Goal: Transaction & Acquisition: Purchase product/service

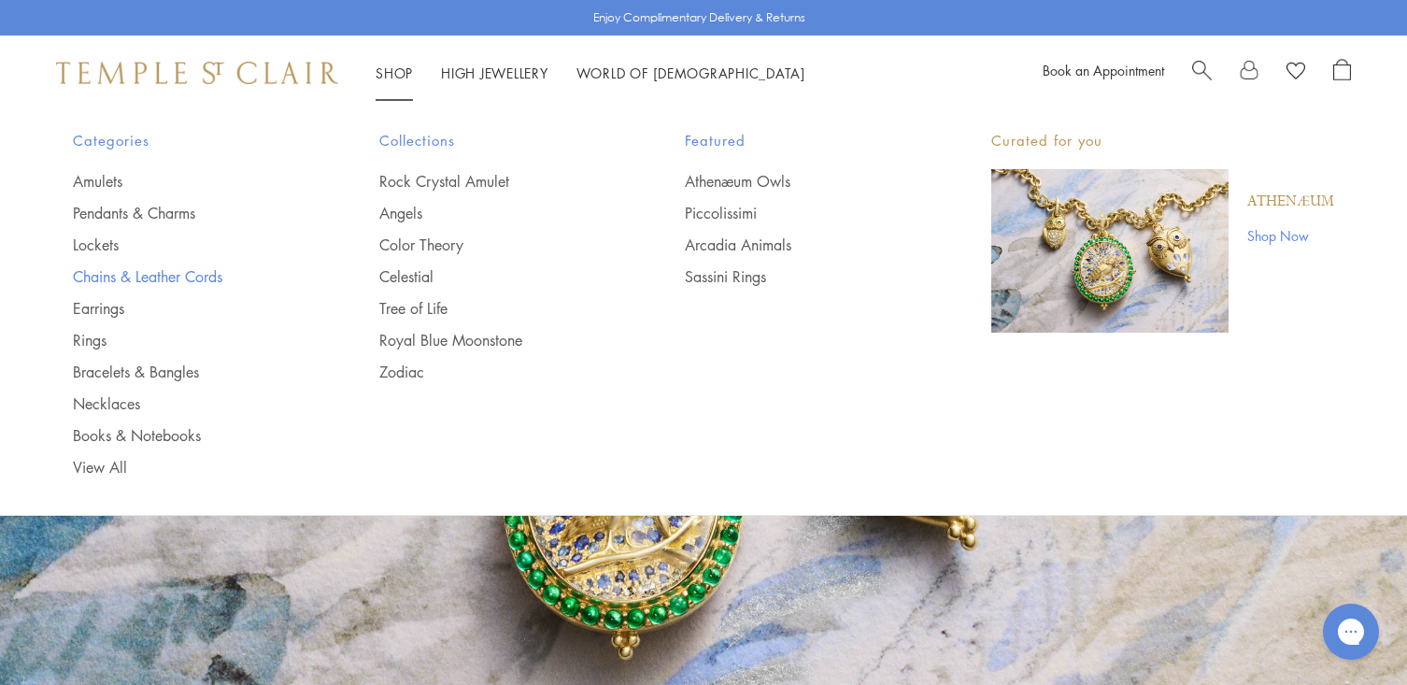
click at [87, 276] on link "Chains & Leather Cords" at bounding box center [189, 276] width 232 height 21
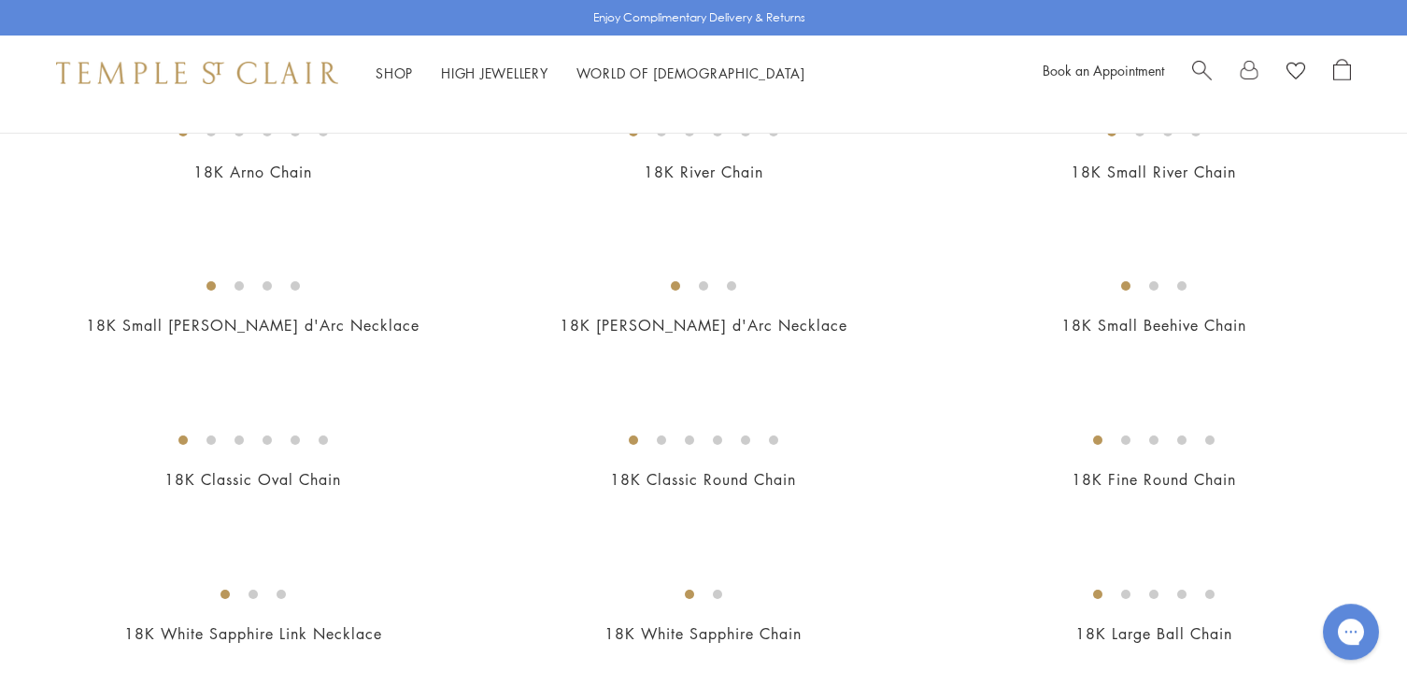
scroll to position [235, 0]
click at [0, 0] on img at bounding box center [0, 0] width 0 height 0
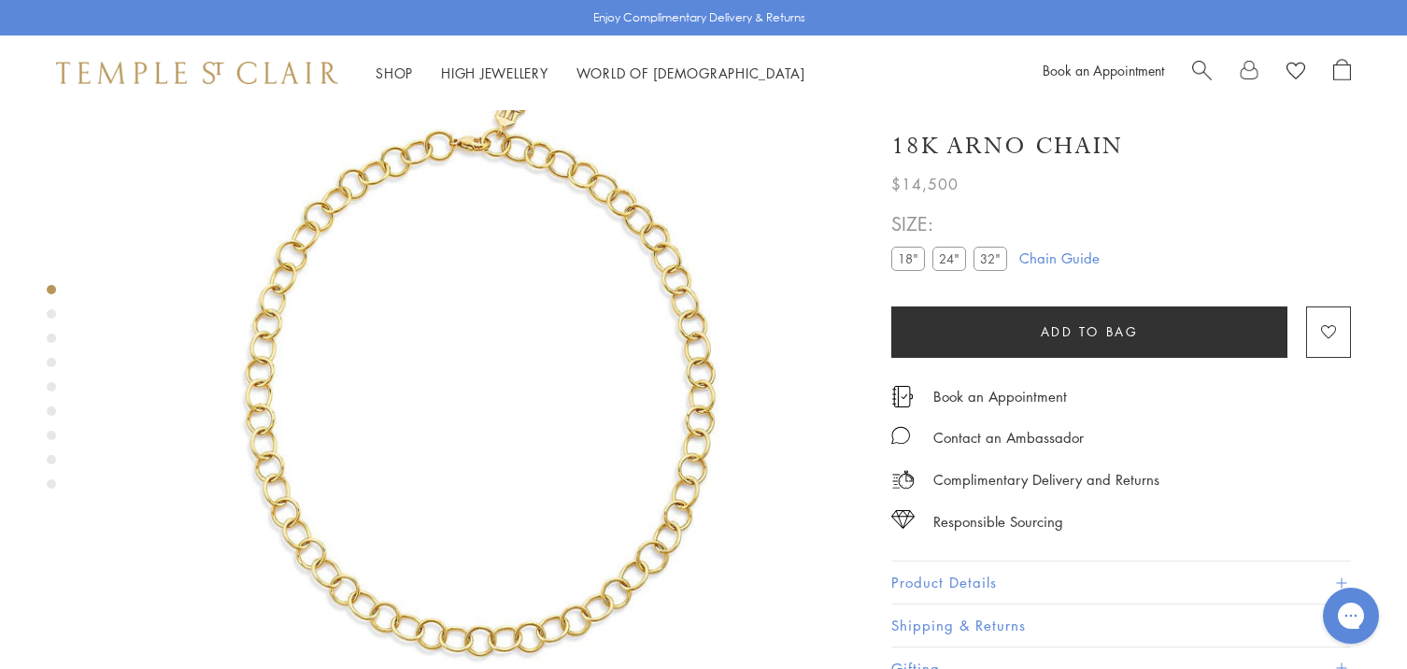
click at [951, 256] on label "24"" at bounding box center [949, 258] width 34 height 23
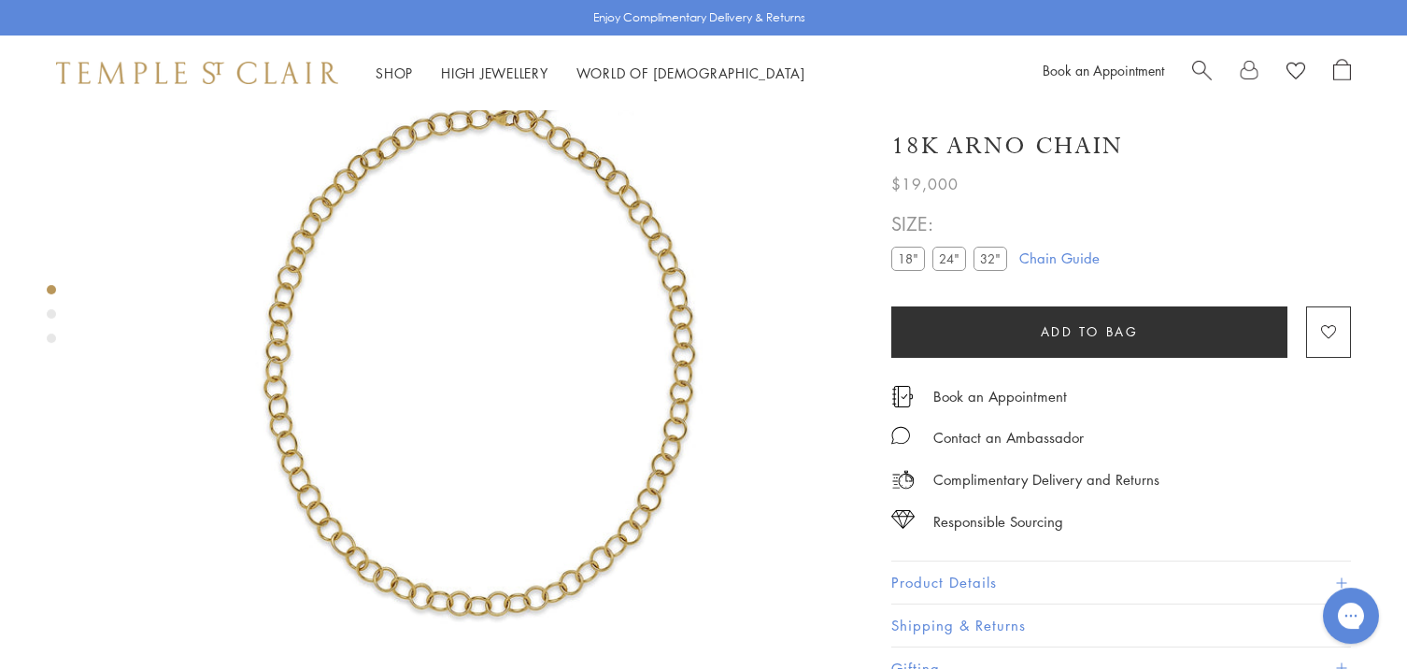
scroll to position [161, 0]
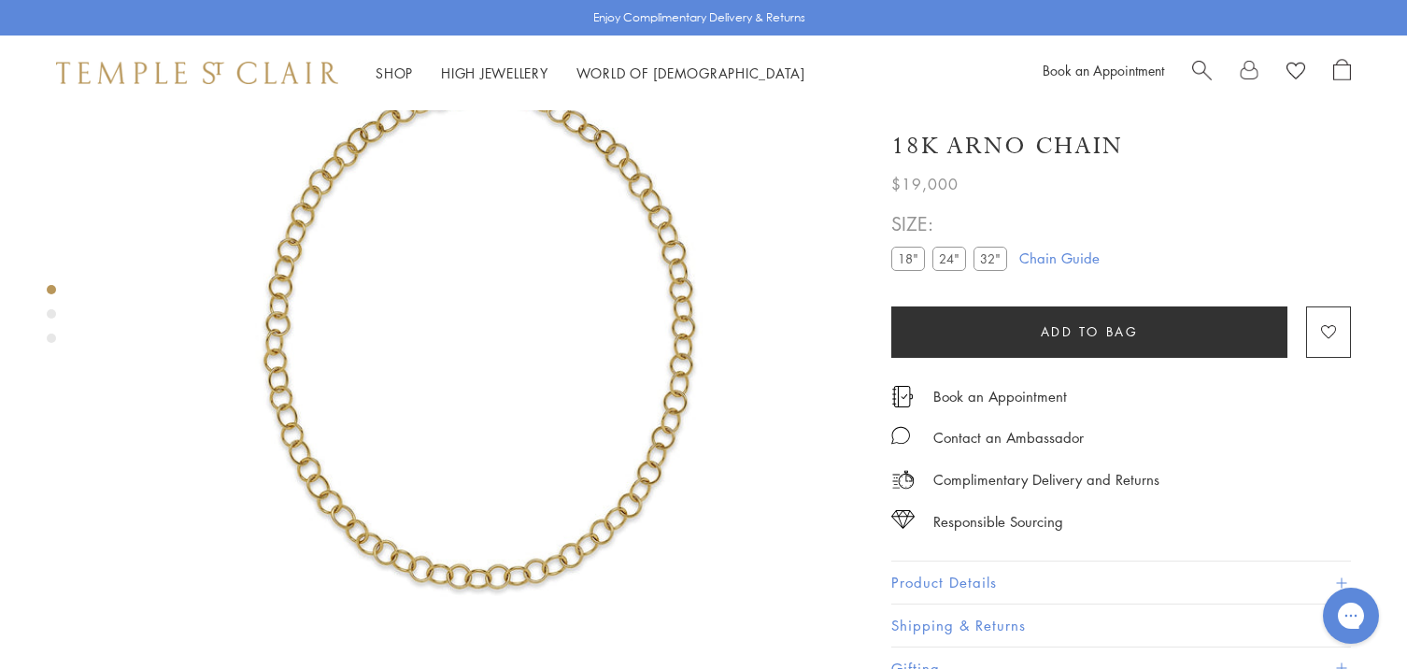
click at [976, 575] on button "Product Details" at bounding box center [1121, 582] width 460 height 42
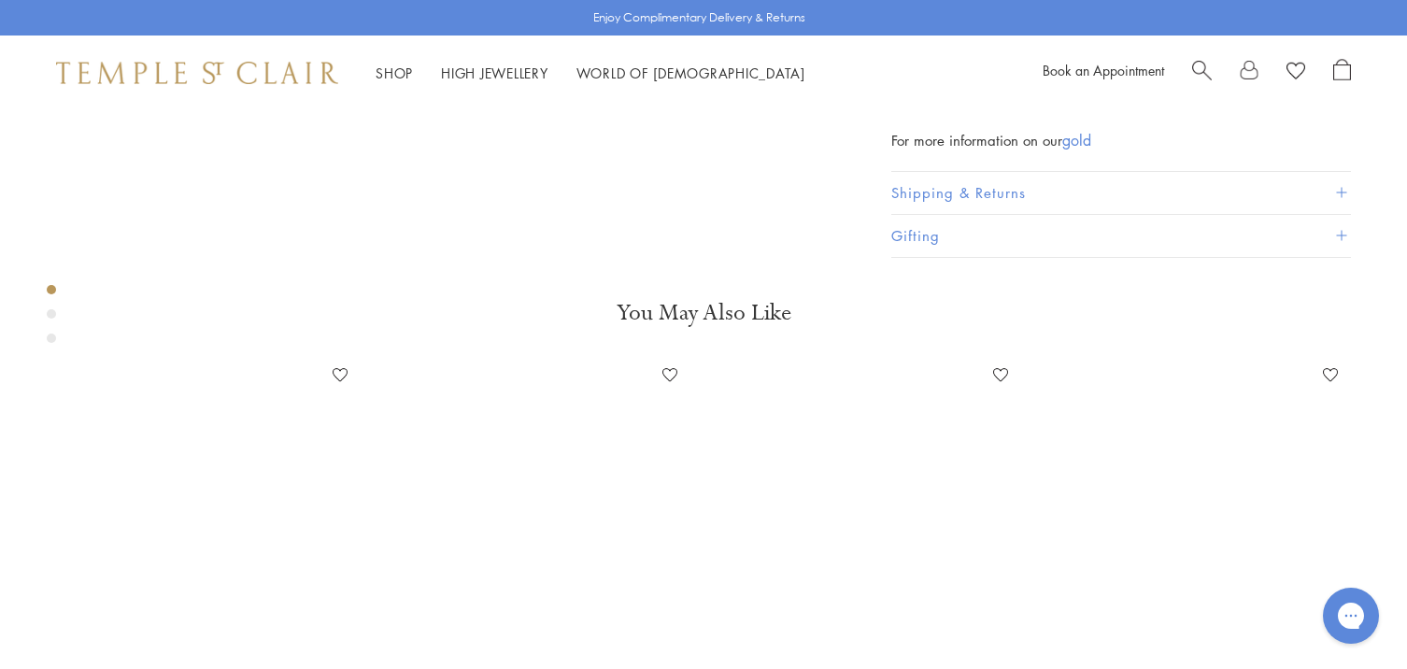
scroll to position [308, 0]
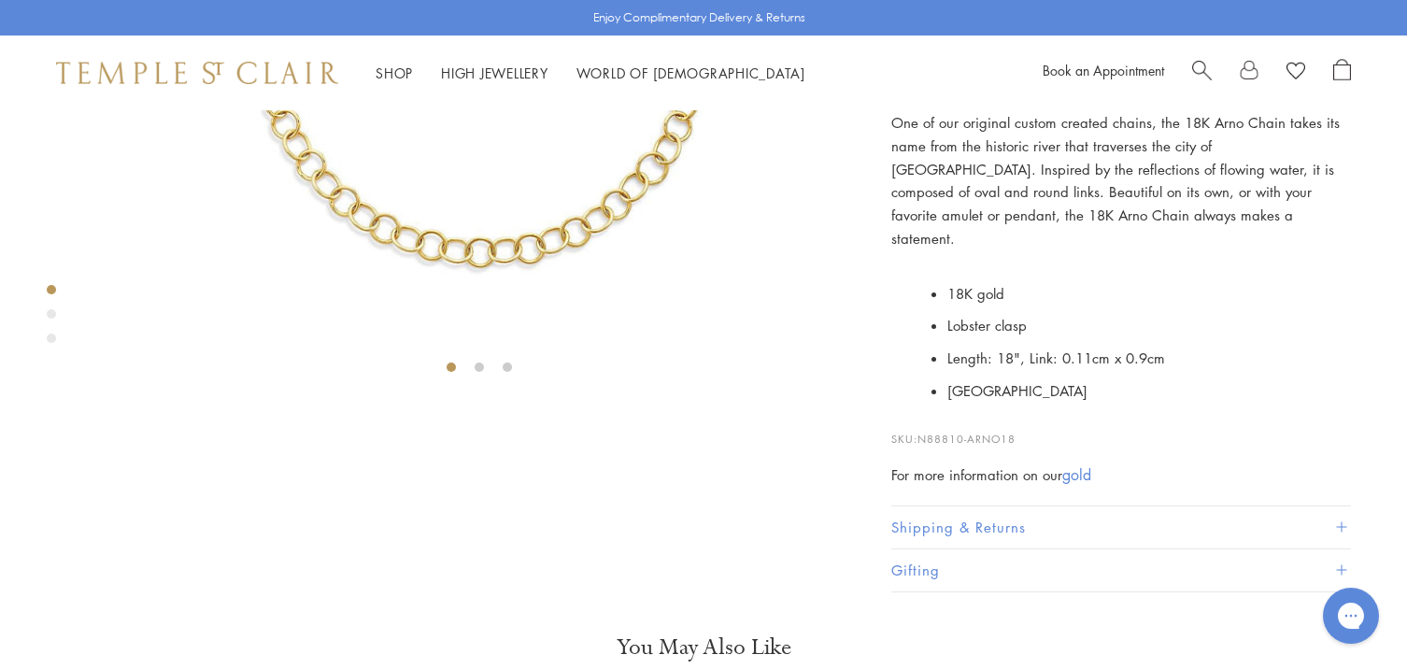
scroll to position [514, 0]
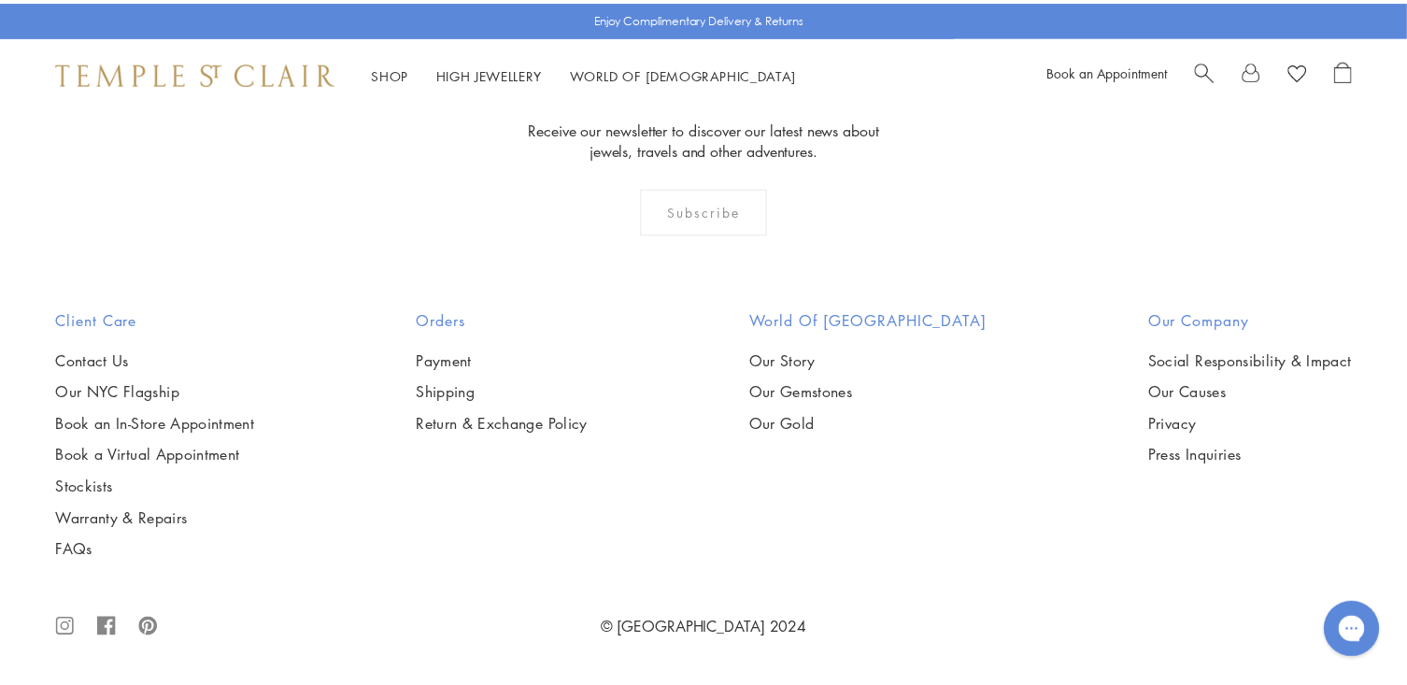
scroll to position [1993, 0]
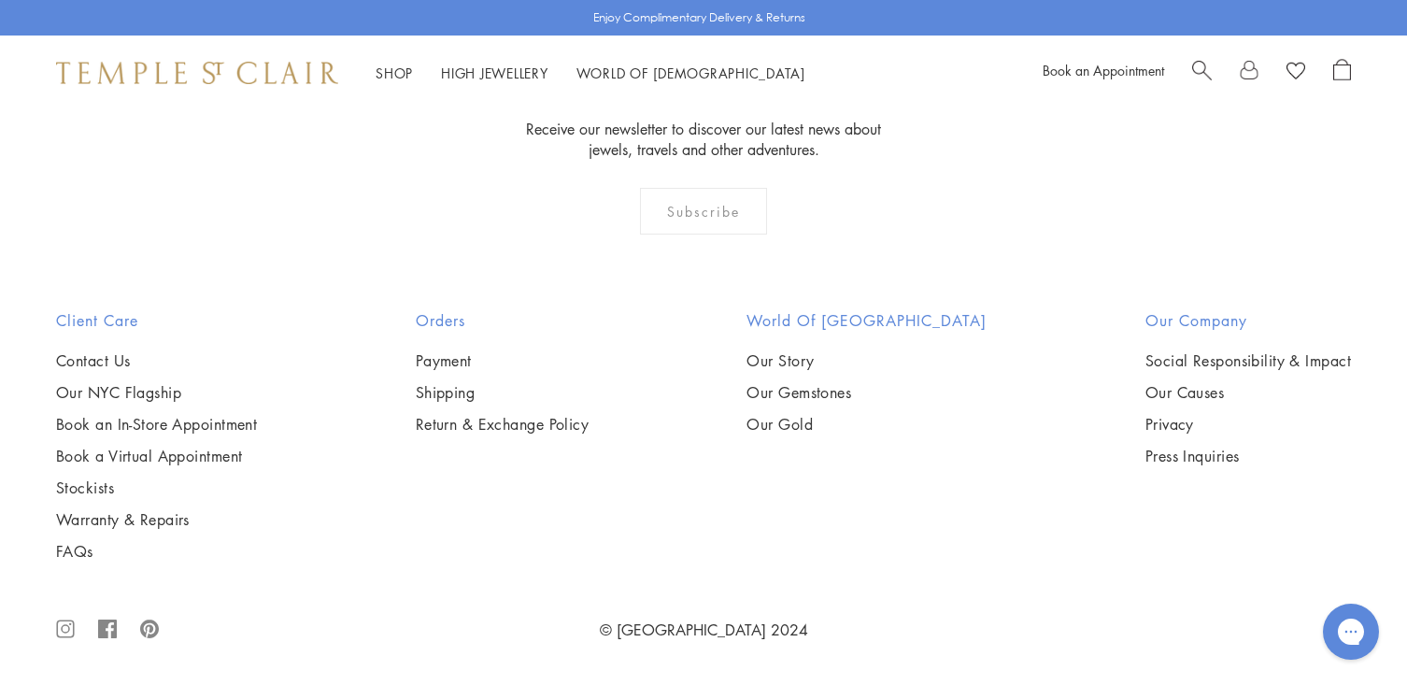
click at [0, 0] on img at bounding box center [0, 0] width 0 height 0
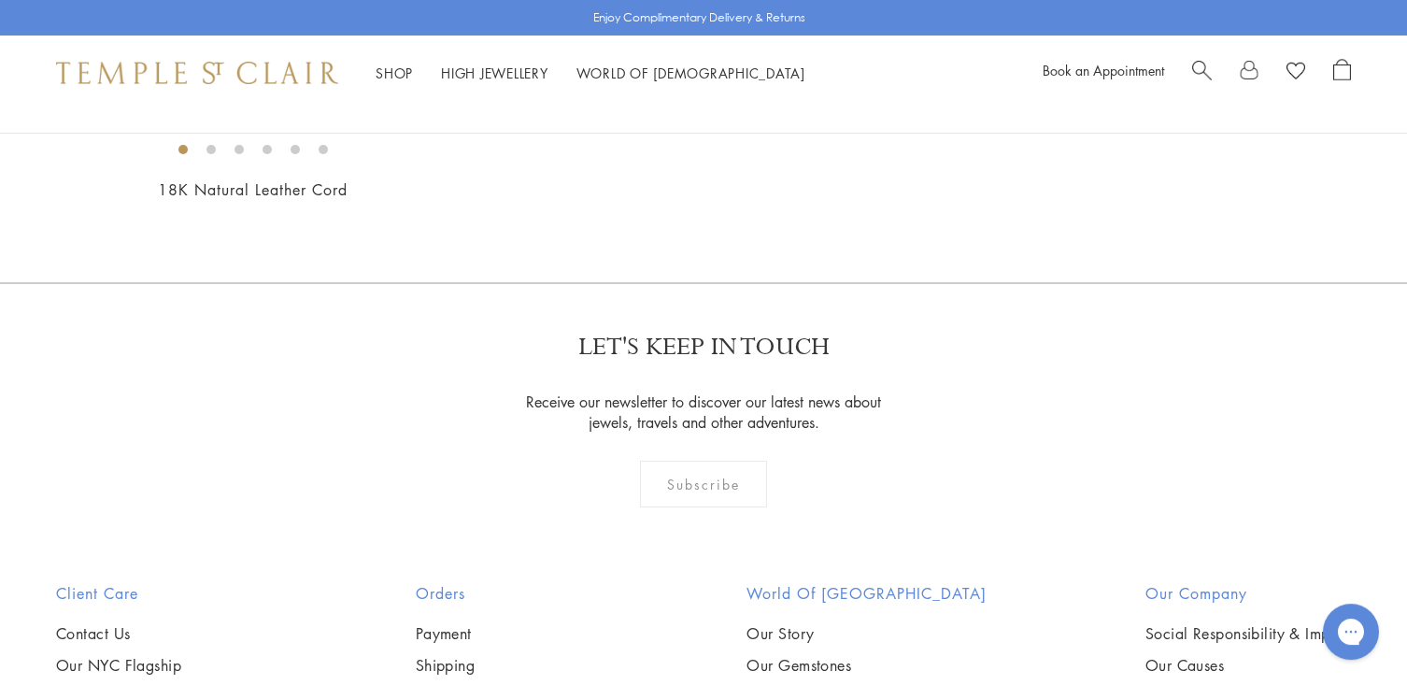
scroll to position [1287, 0]
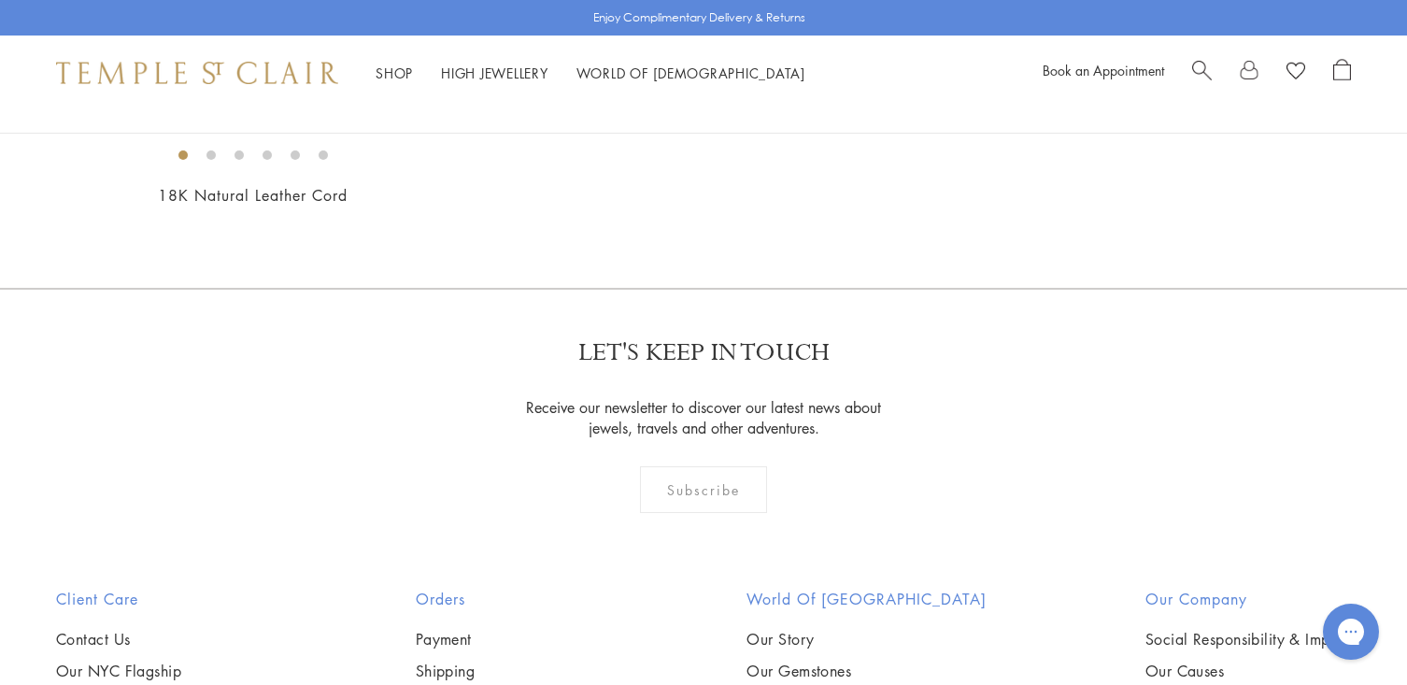
click at [0, 0] on img at bounding box center [0, 0] width 0 height 0
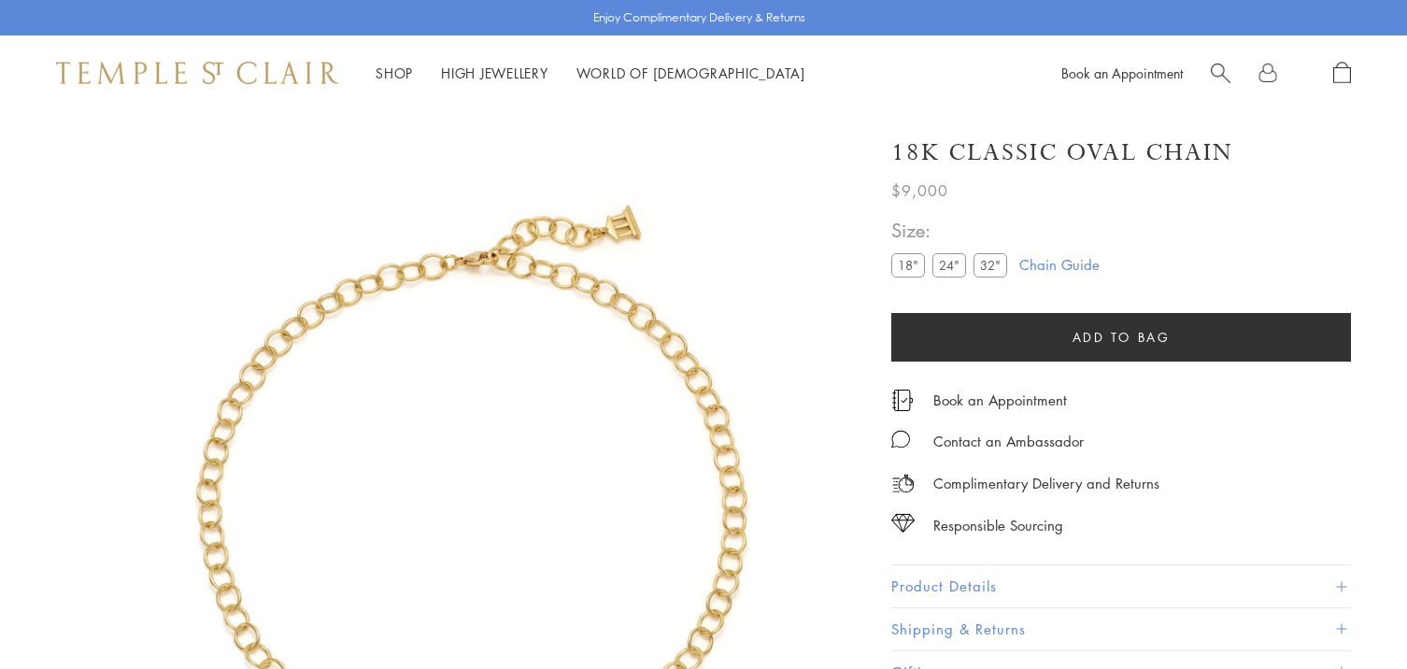
click at [951, 263] on label "24"" at bounding box center [949, 264] width 34 height 23
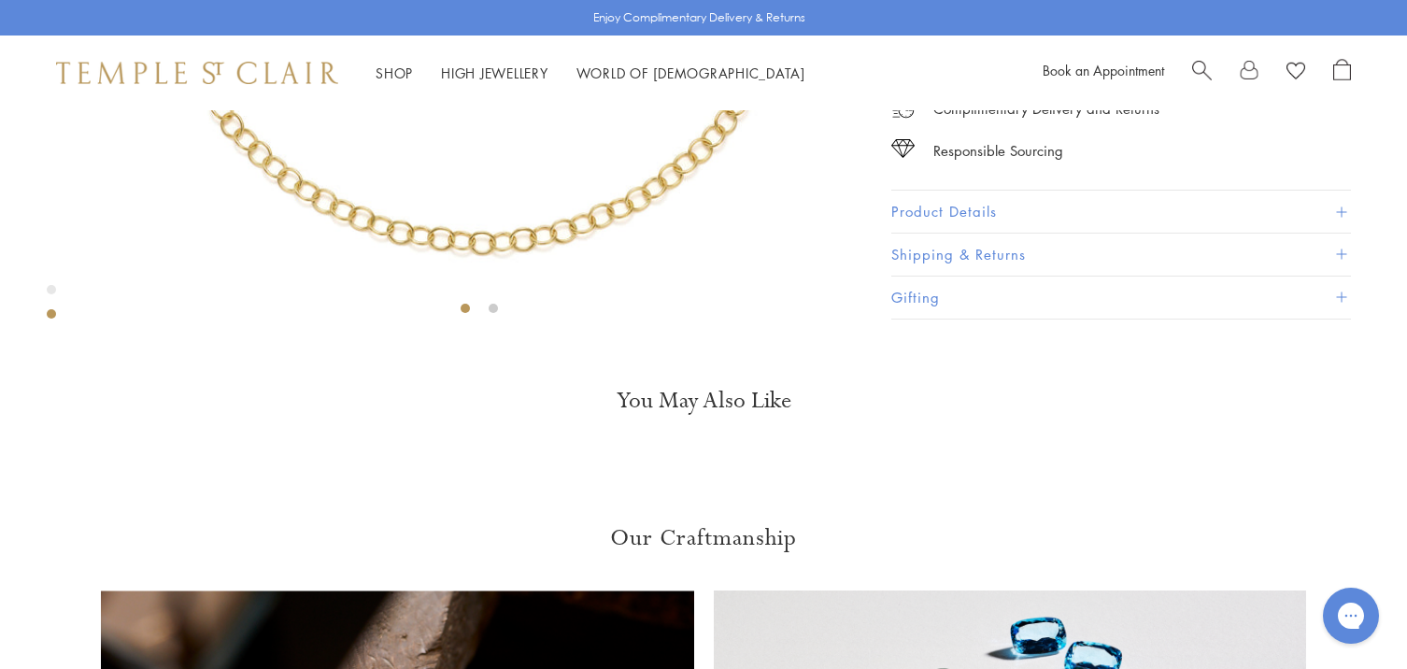
scroll to position [564, 0]
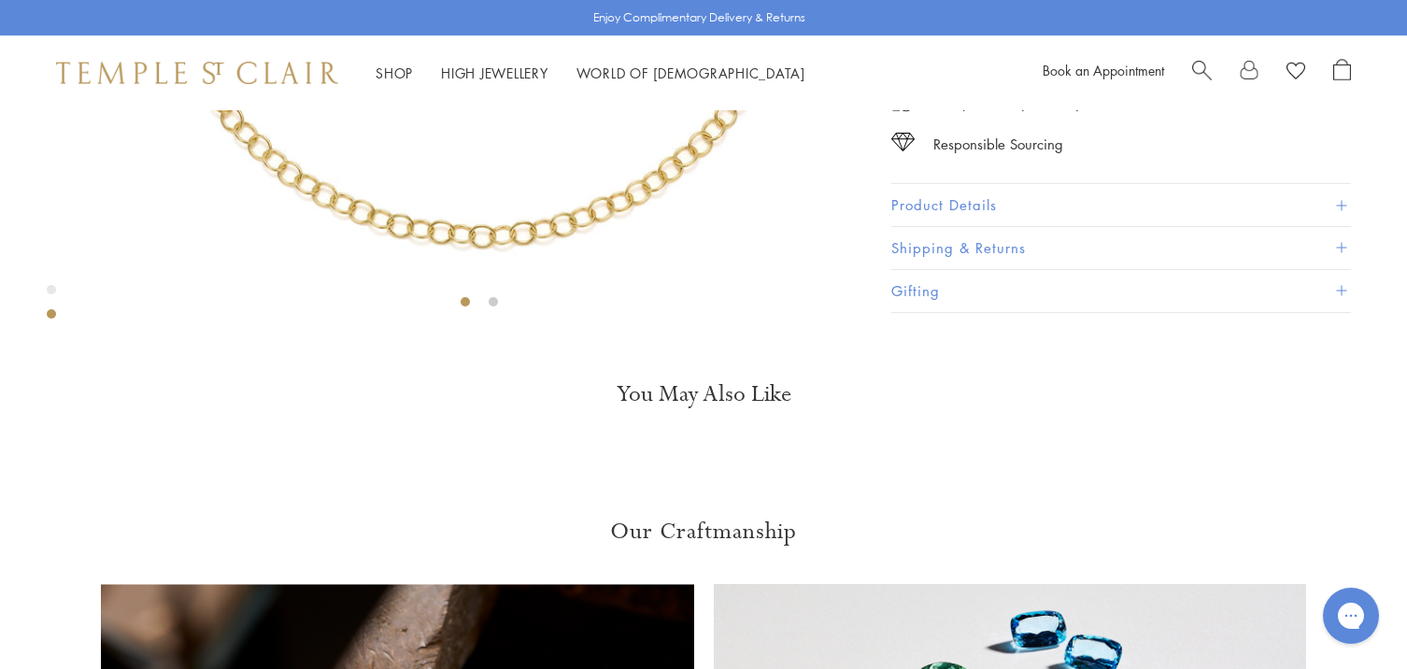
click at [968, 227] on button "Product Details" at bounding box center [1121, 206] width 460 height 42
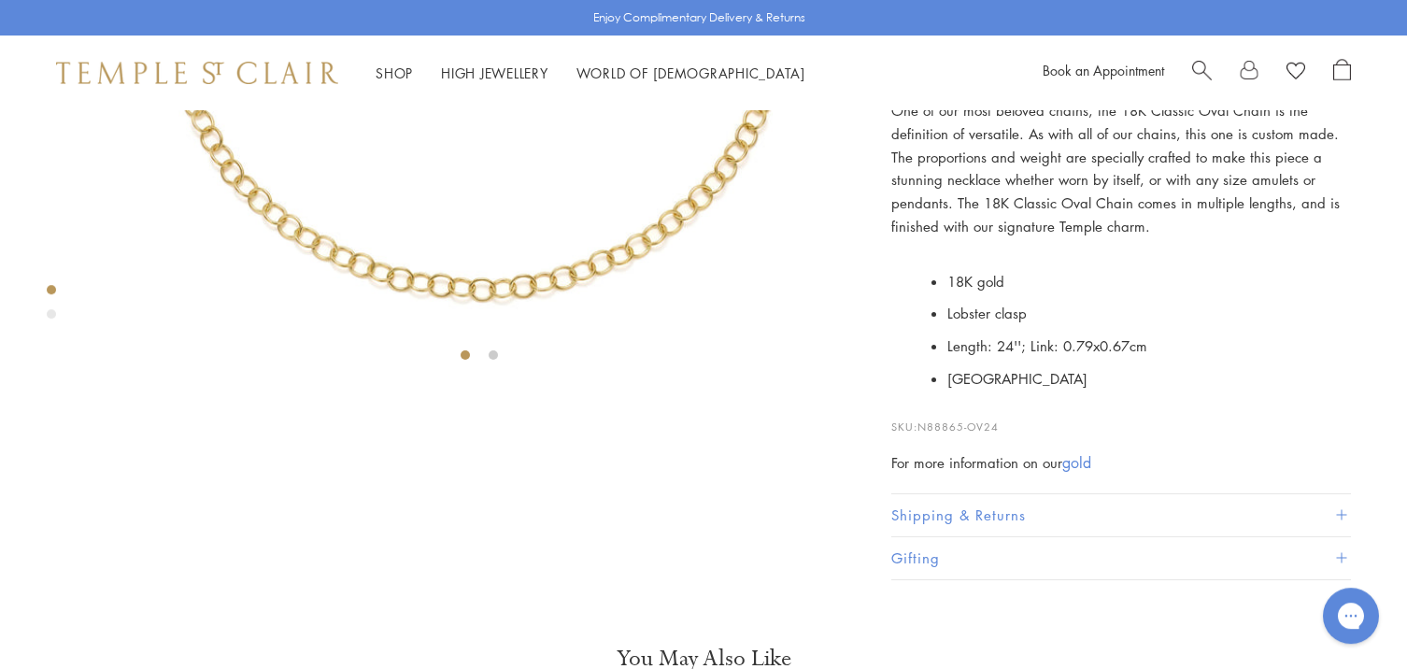
scroll to position [443, 0]
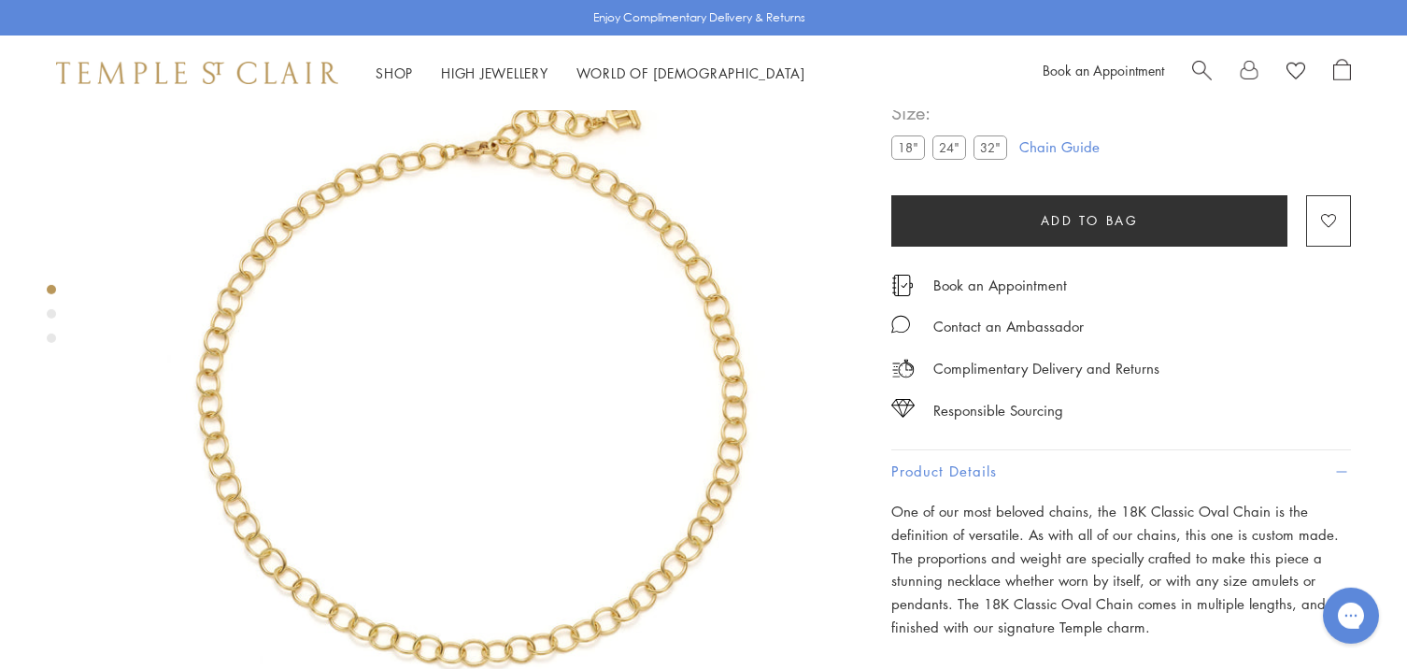
scroll to position [110, 0]
click at [949, 159] on label "24"" at bounding box center [949, 146] width 34 height 23
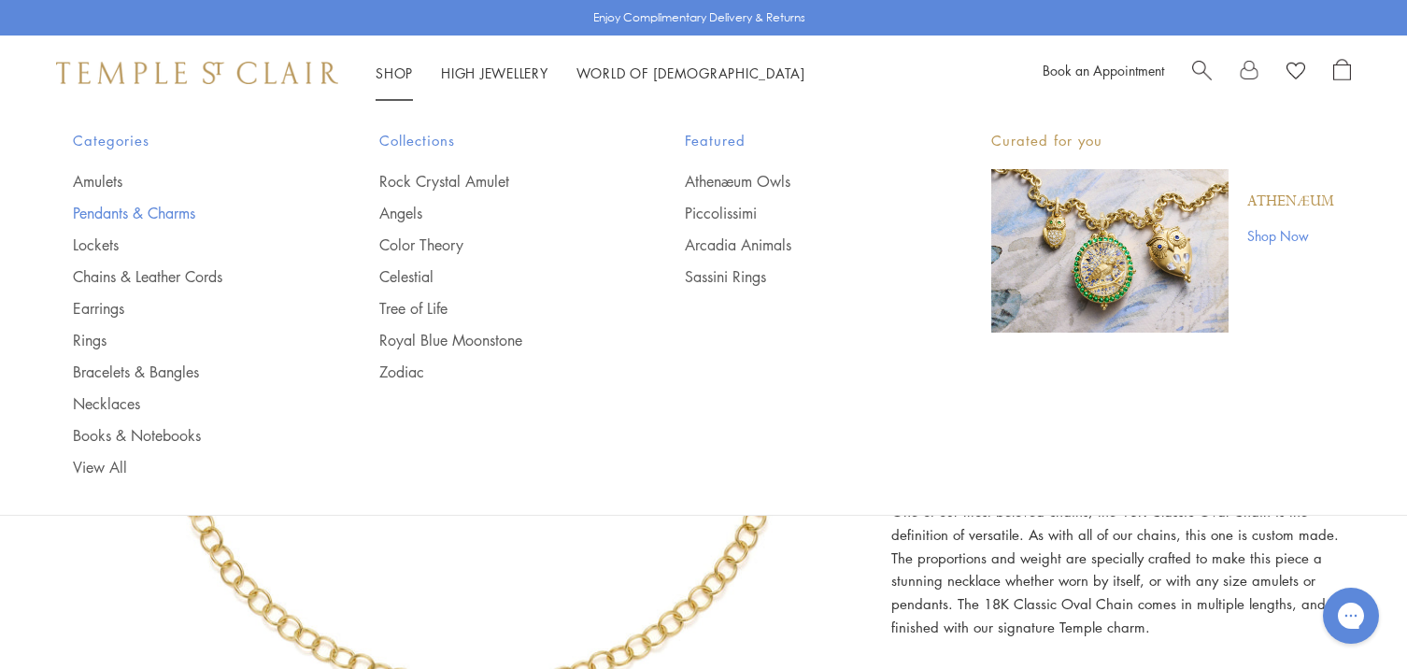
click at [111, 213] on link "Pendants & Charms" at bounding box center [189, 213] width 232 height 21
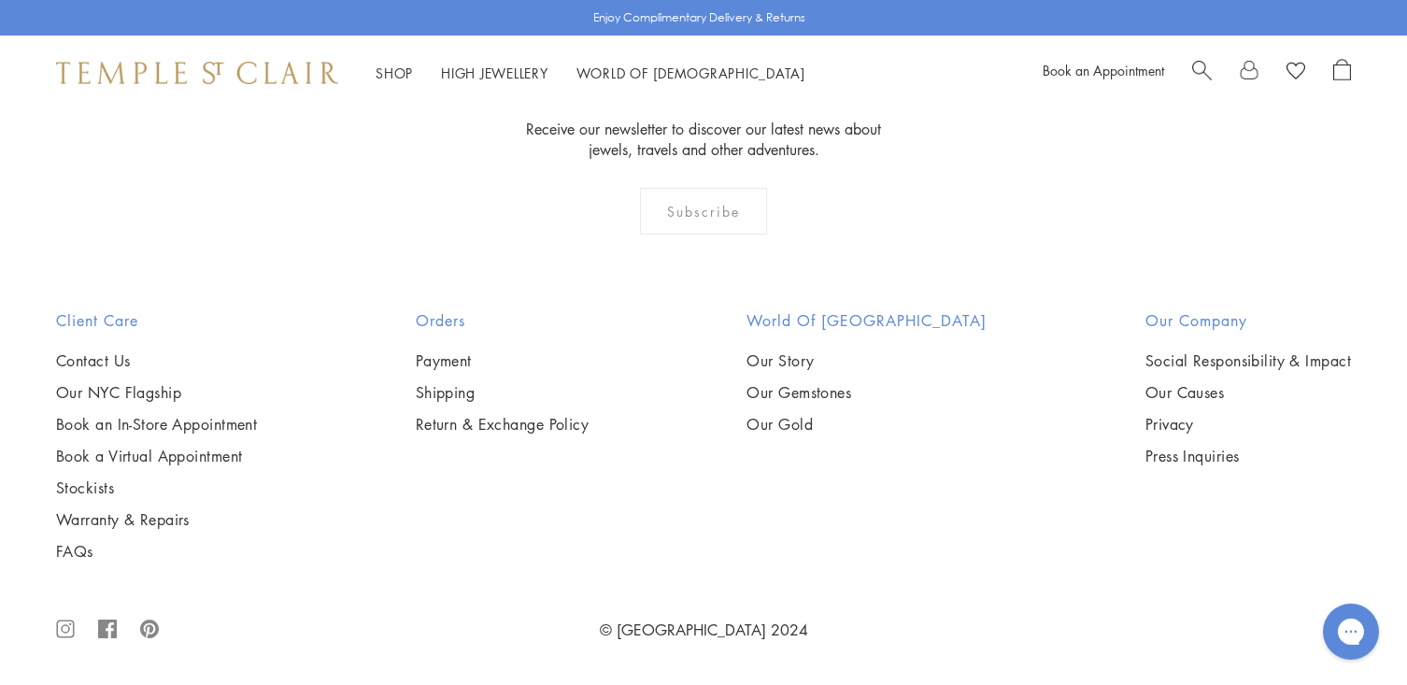
scroll to position [7486, 0]
drag, startPoint x: 1411, startPoint y: 672, endPoint x: 1409, endPoint y: 663, distance: 9.8
click at [0, 0] on img at bounding box center [0, 0] width 0 height 0
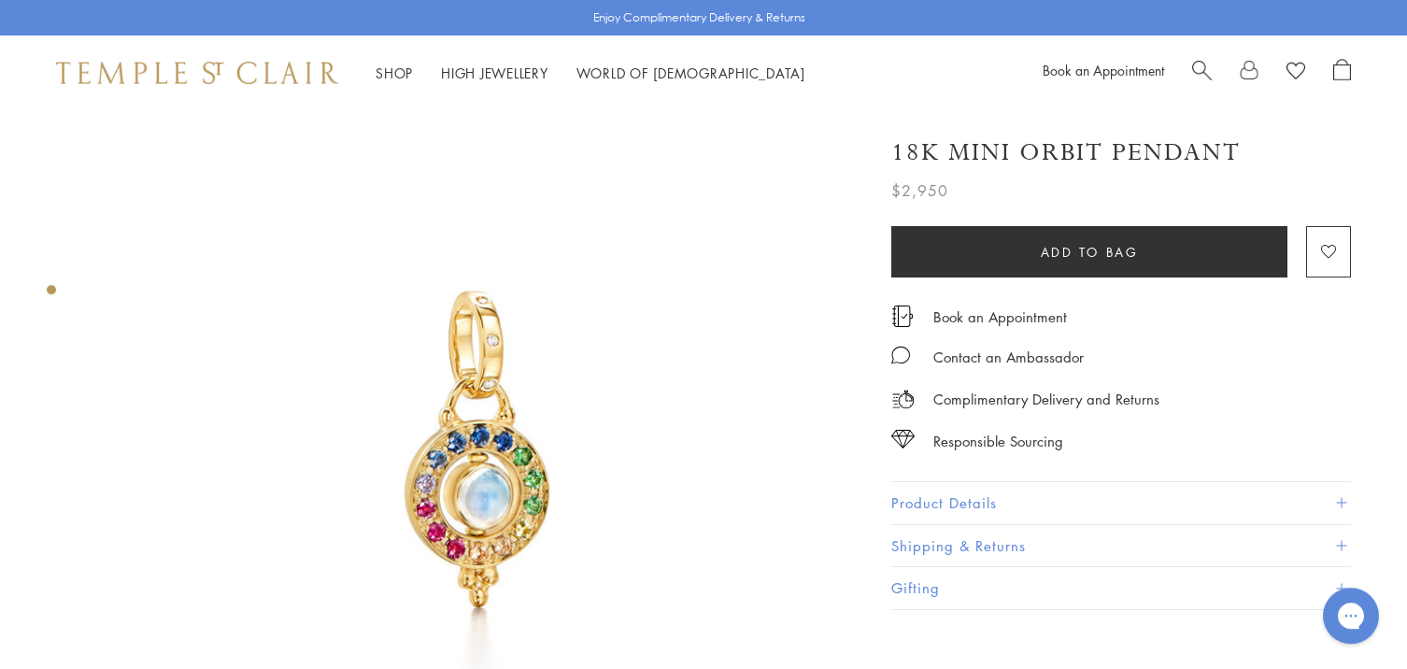
scroll to position [50, 0]
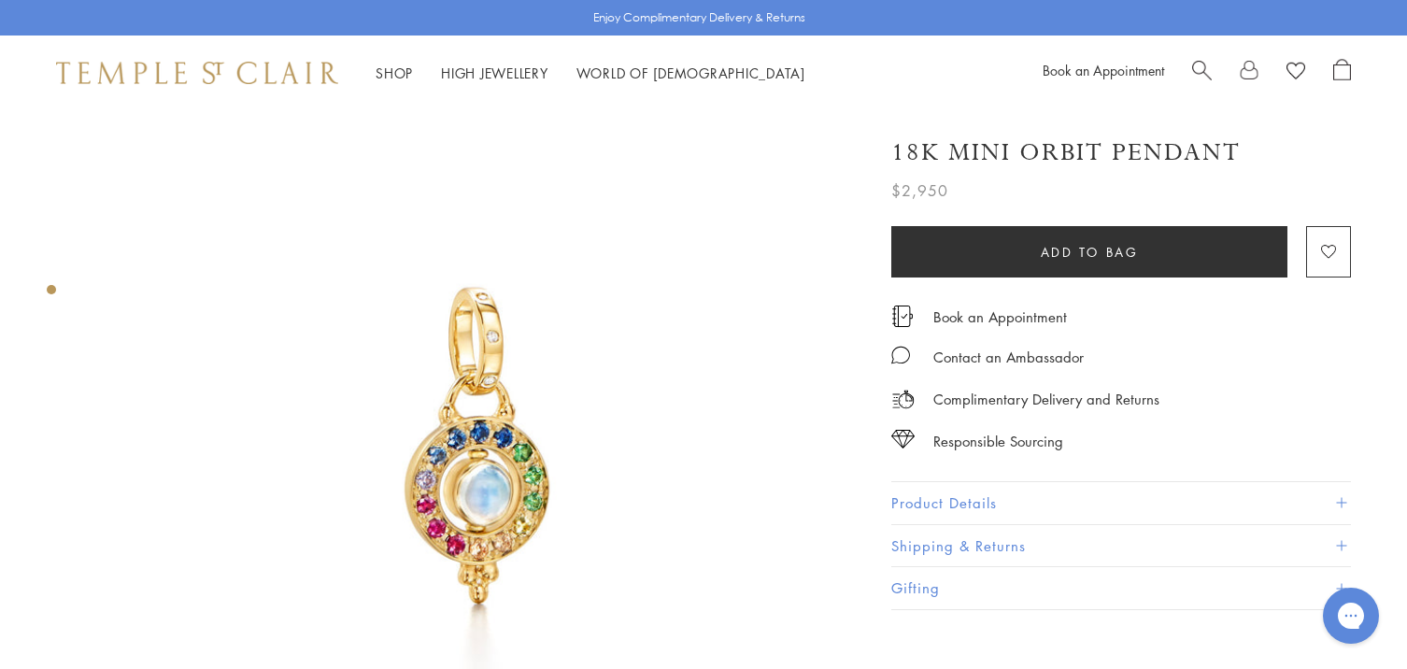
click at [970, 497] on button "Product Details" at bounding box center [1121, 503] width 460 height 42
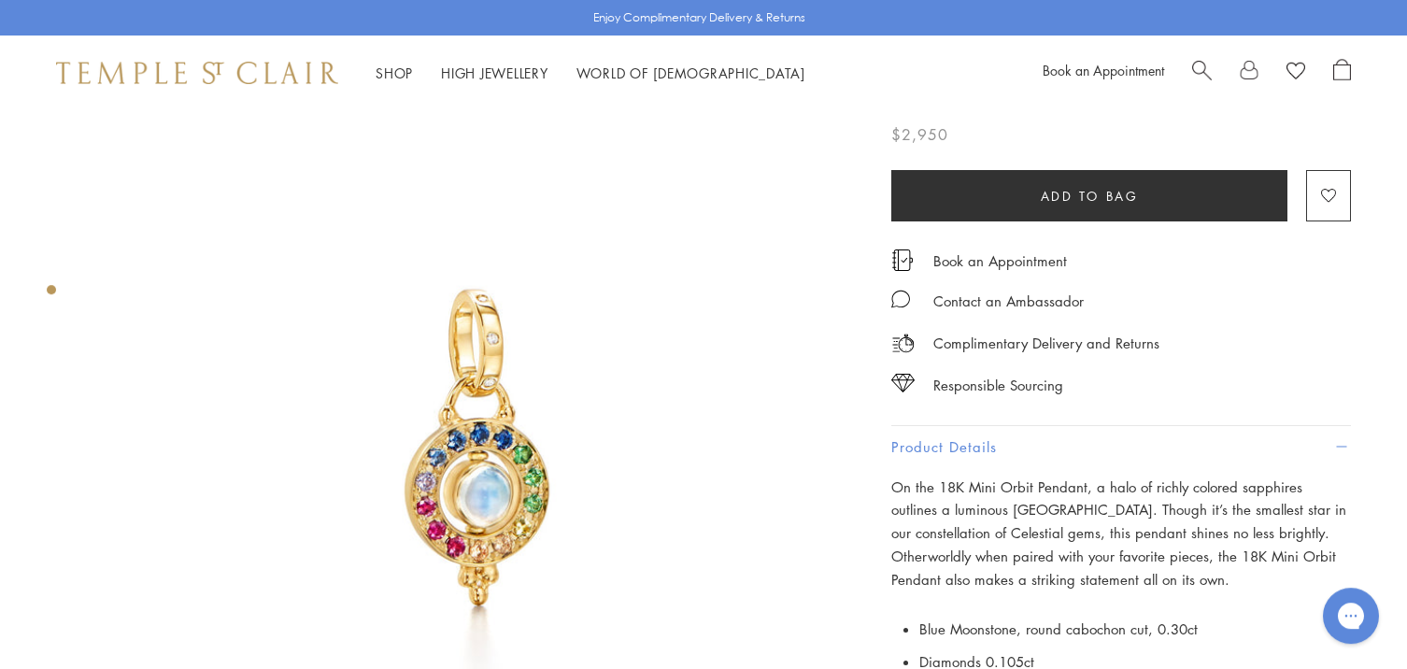
scroll to position [0, 0]
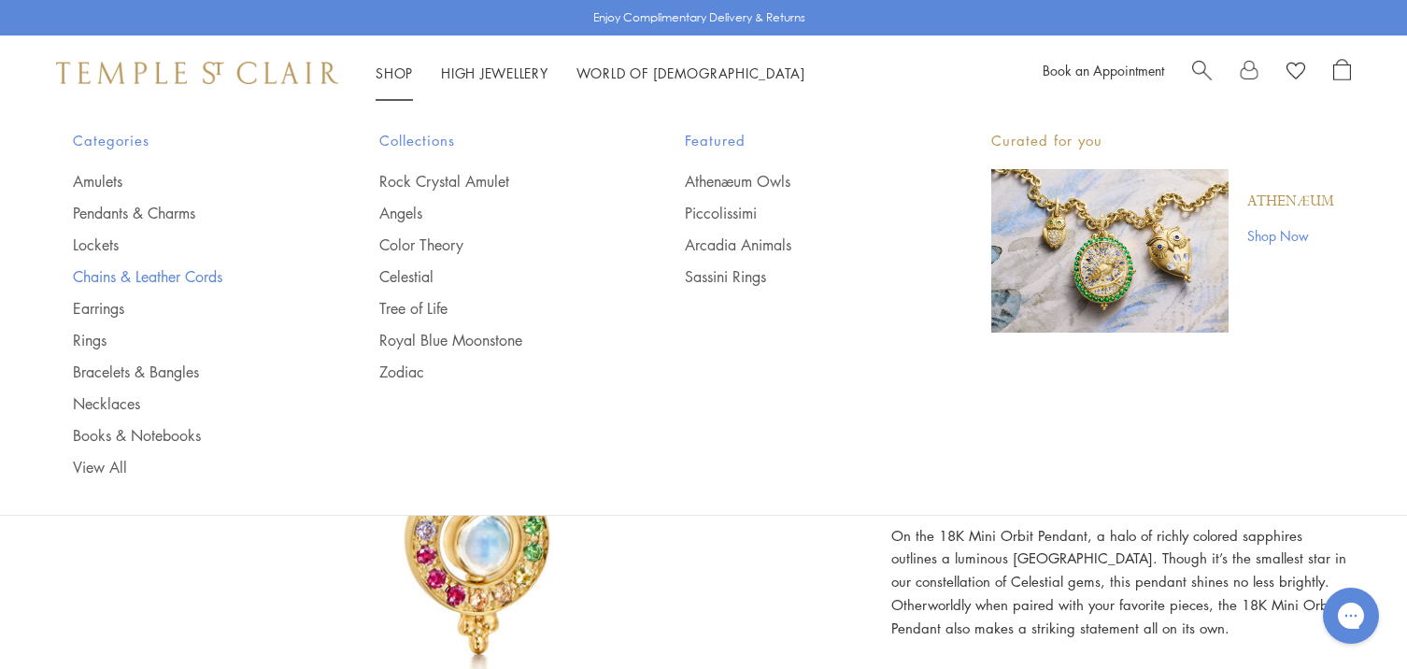
click at [102, 276] on link "Chains & Leather Cords" at bounding box center [189, 276] width 232 height 21
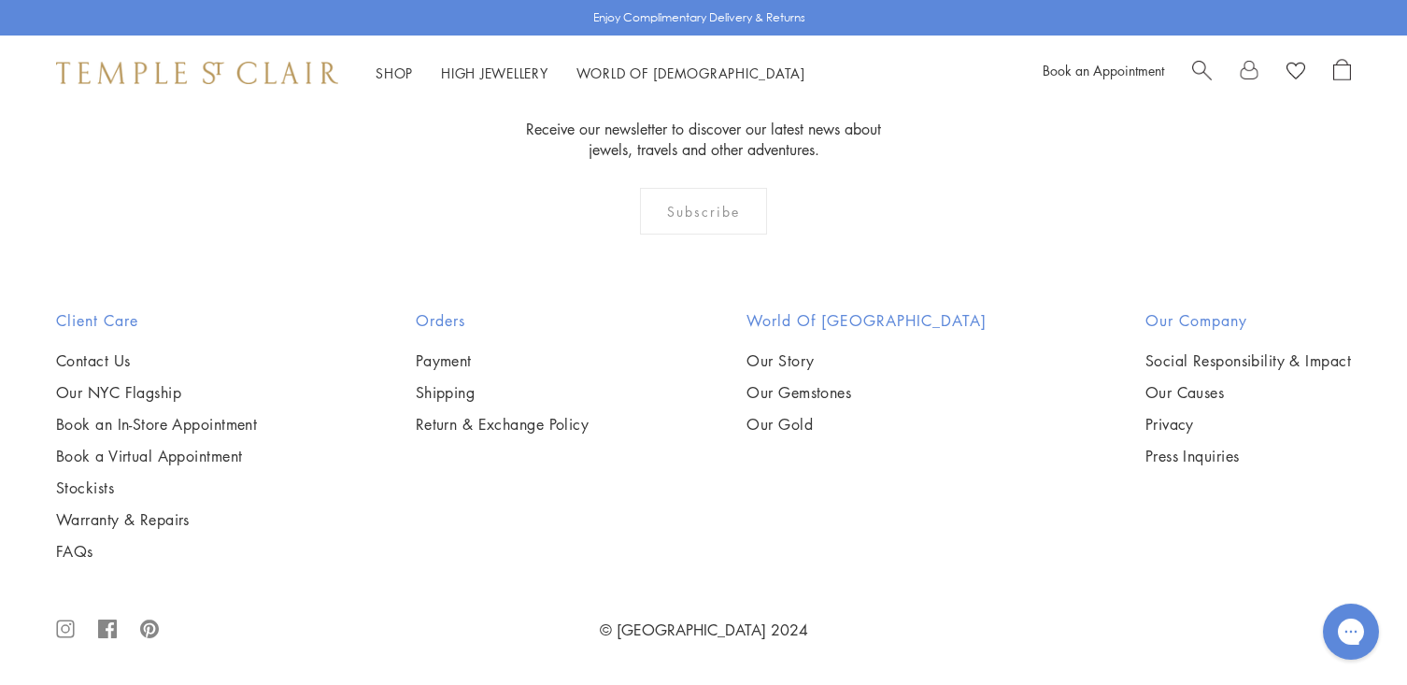
scroll to position [2387, 0]
click at [0, 0] on img at bounding box center [0, 0] width 0 height 0
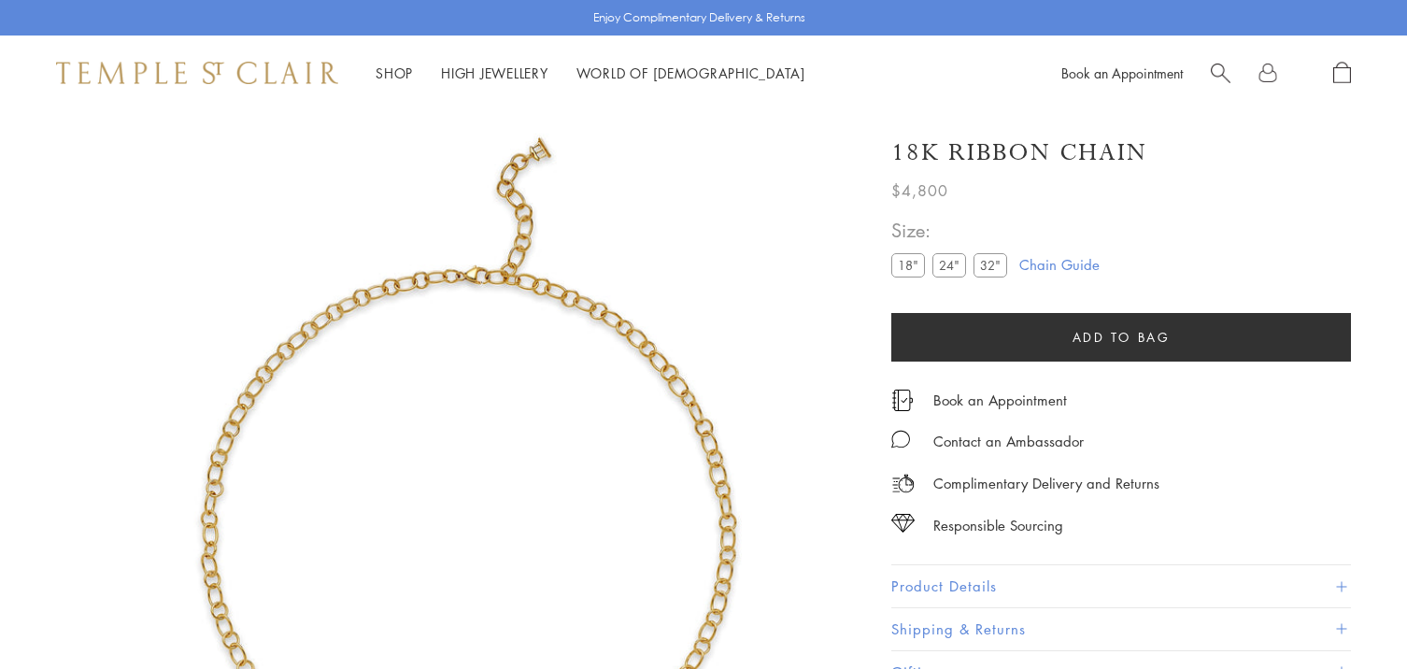
click at [951, 263] on label "24"" at bounding box center [949, 264] width 34 height 23
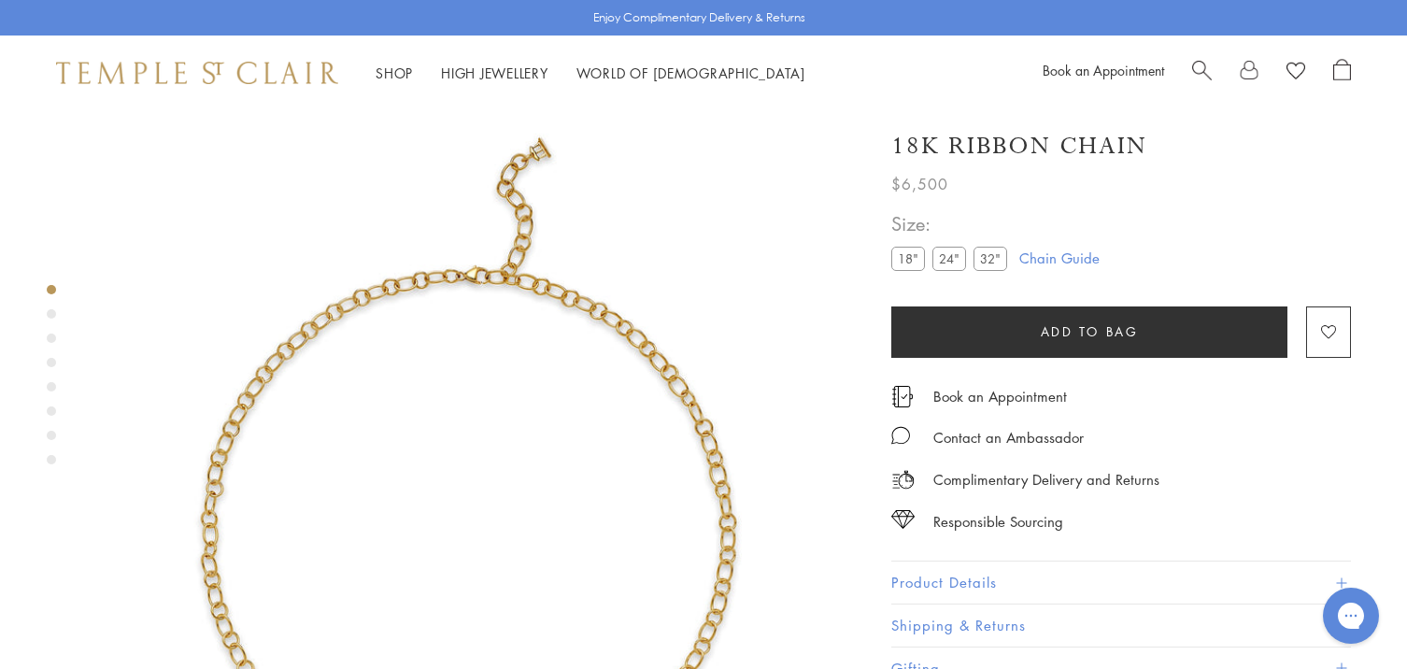
scroll to position [110, 0]
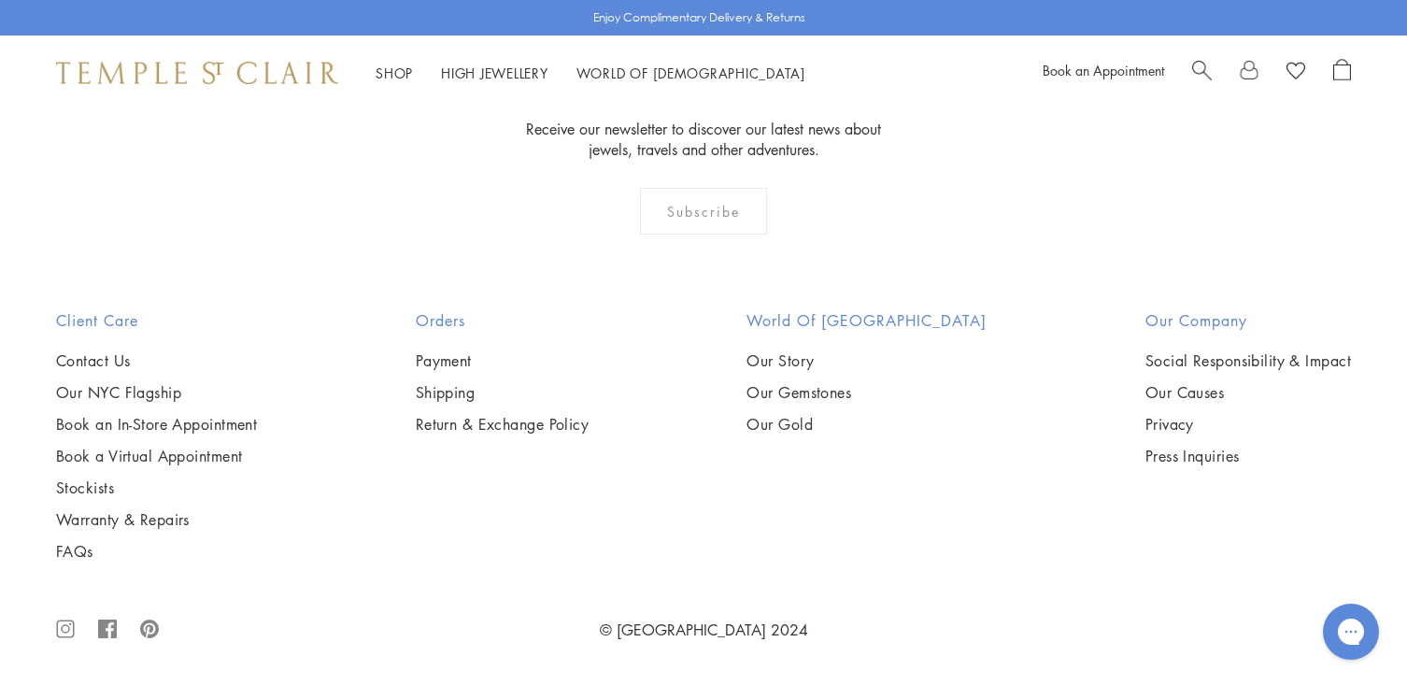
click at [0, 0] on img at bounding box center [0, 0] width 0 height 0
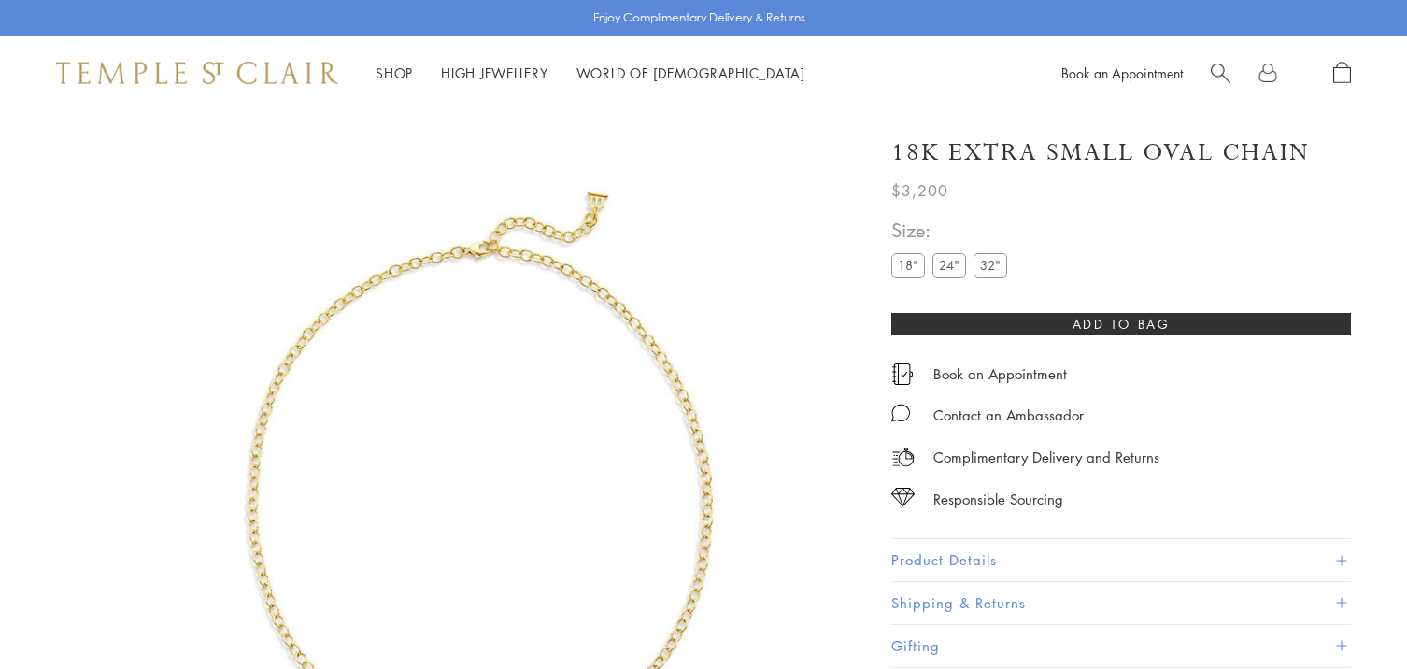
click at [954, 262] on label "24"" at bounding box center [949, 264] width 34 height 23
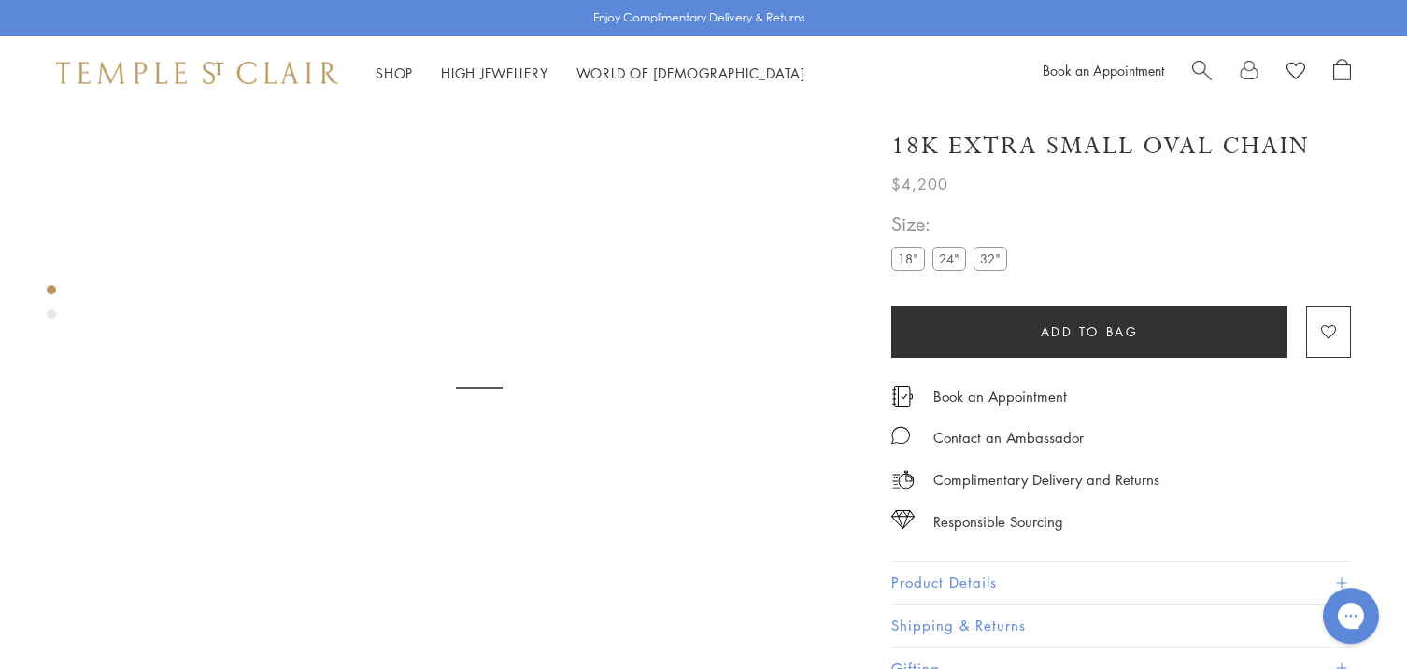
scroll to position [110, 0]
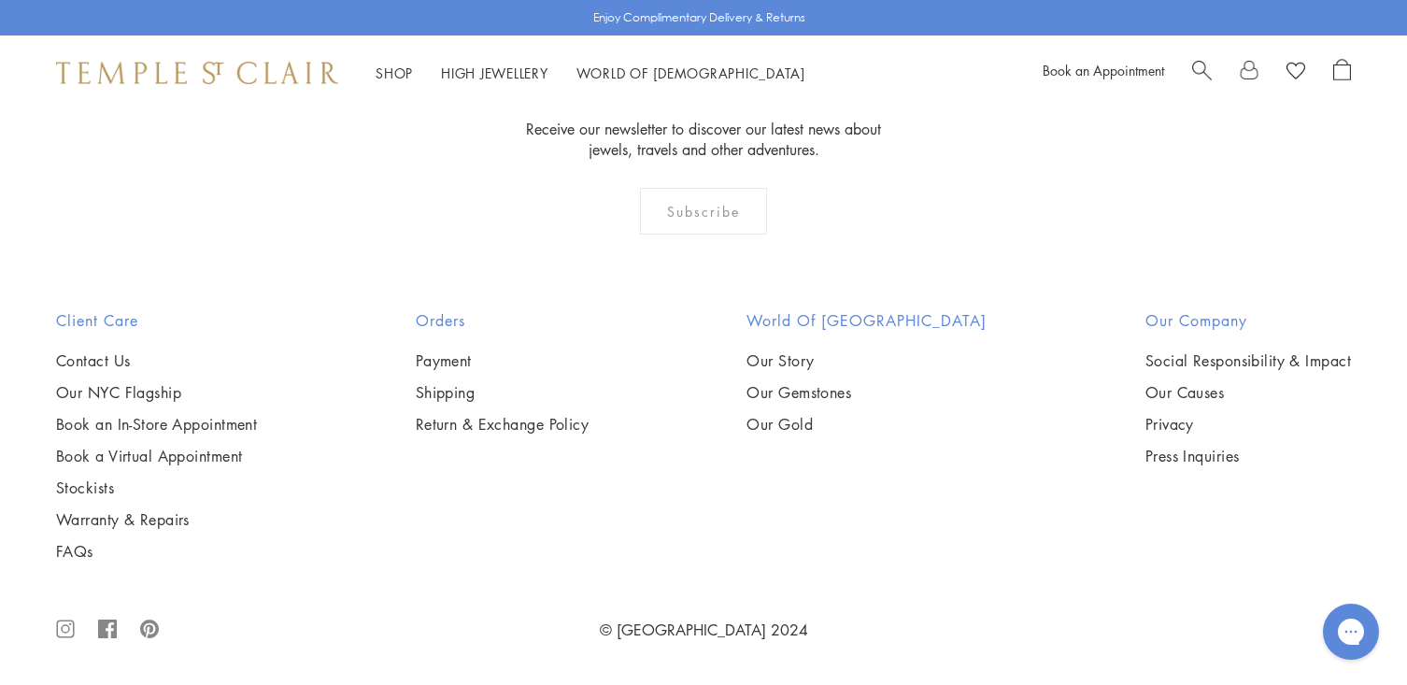
click at [0, 0] on img at bounding box center [0, 0] width 0 height 0
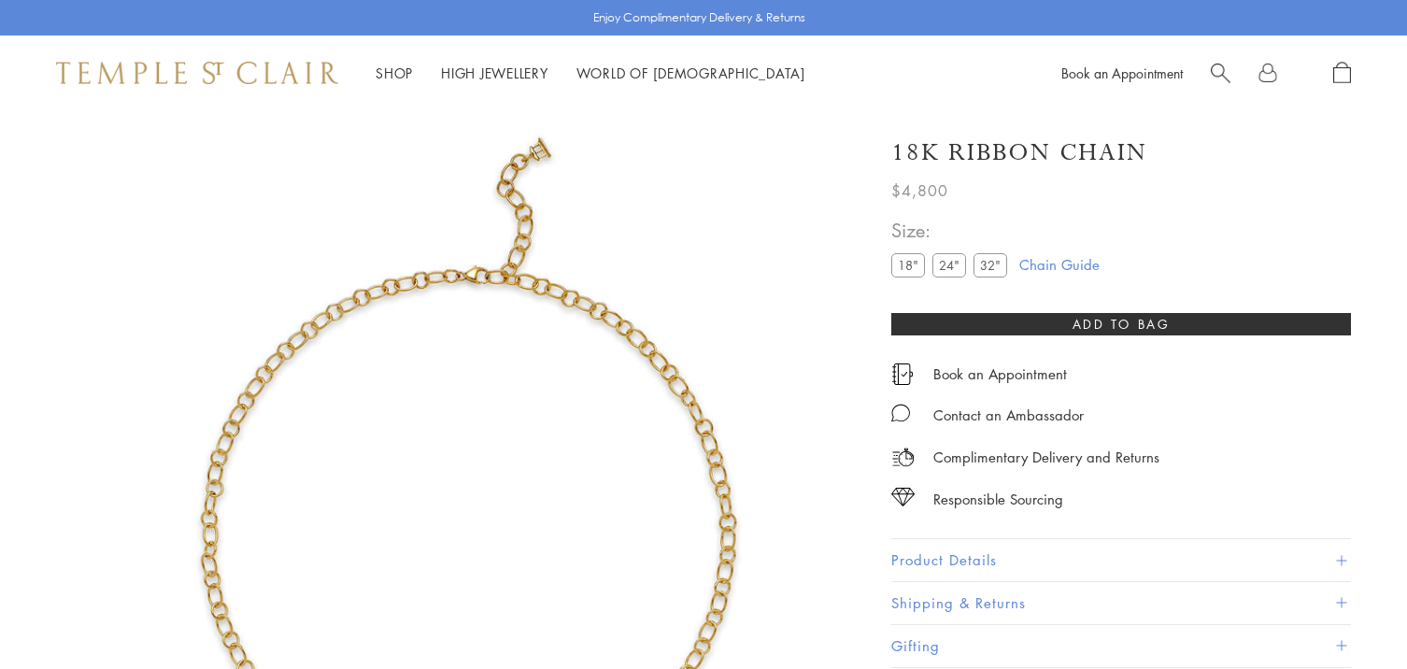
click at [949, 265] on label "24"" at bounding box center [949, 264] width 34 height 23
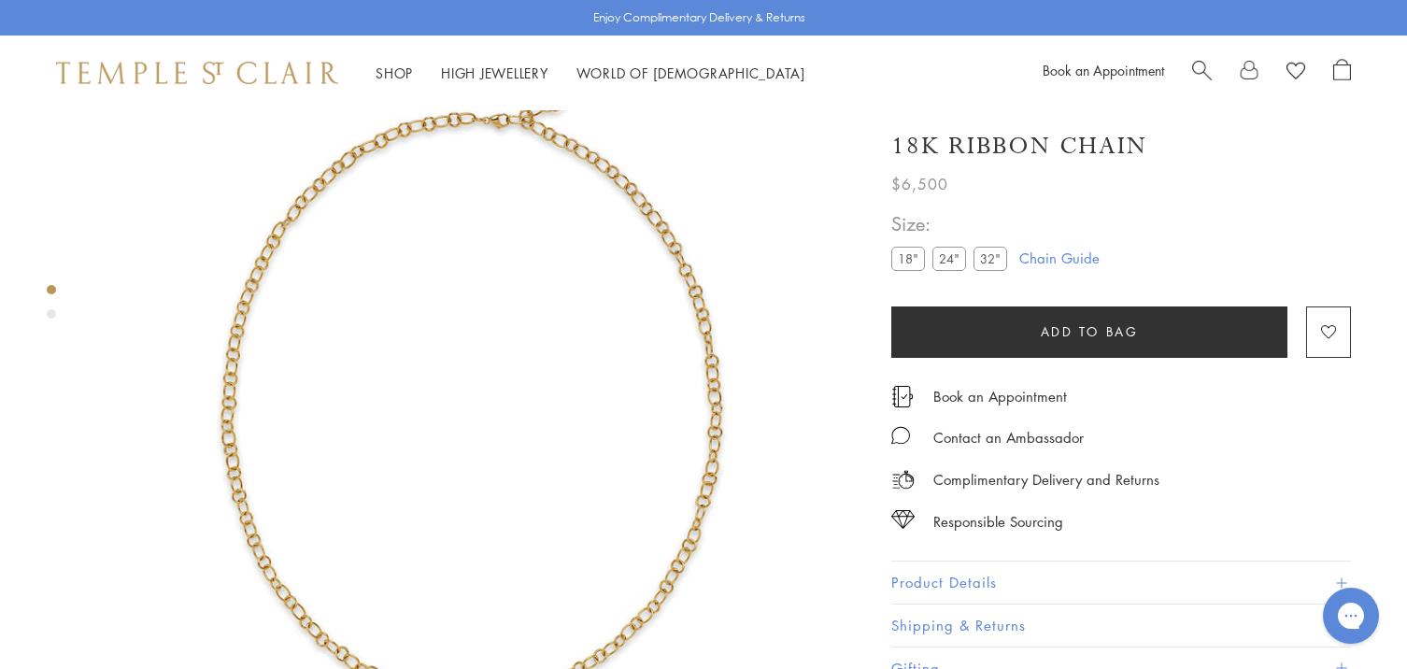
scroll to position [110, 0]
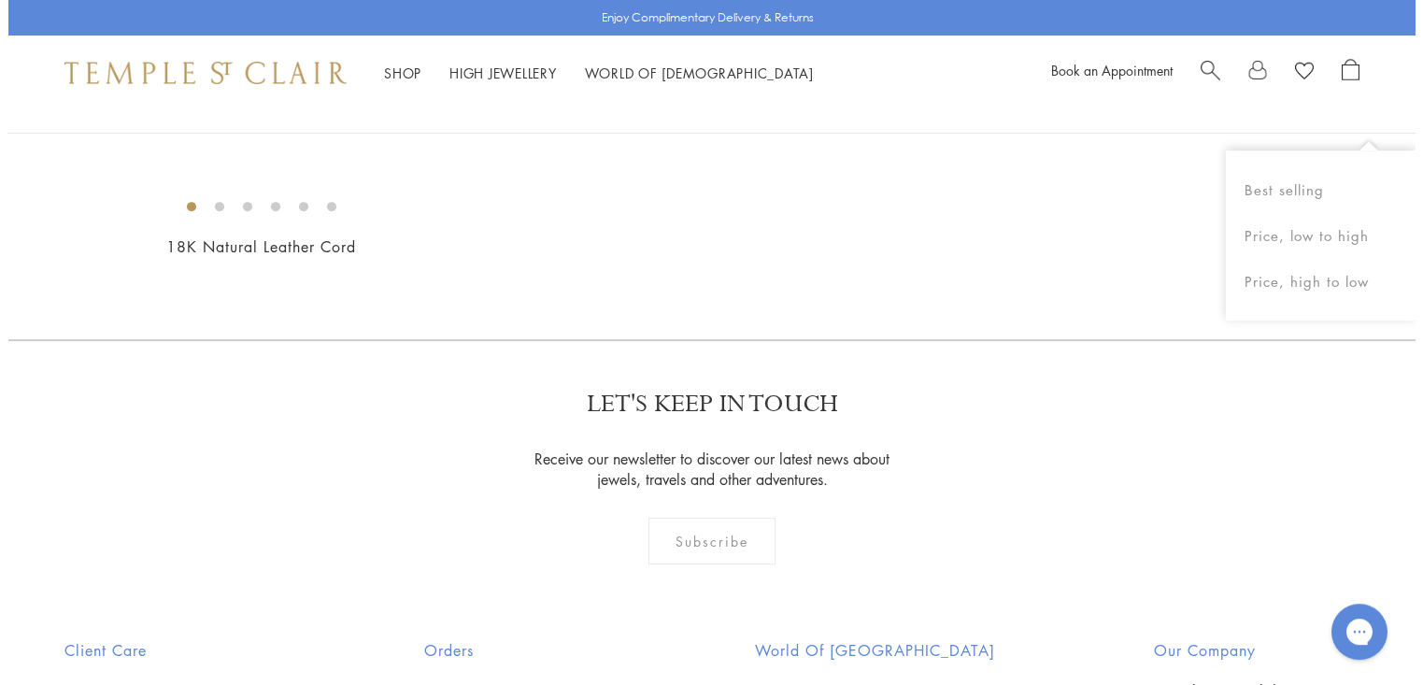
scroll to position [1241, 0]
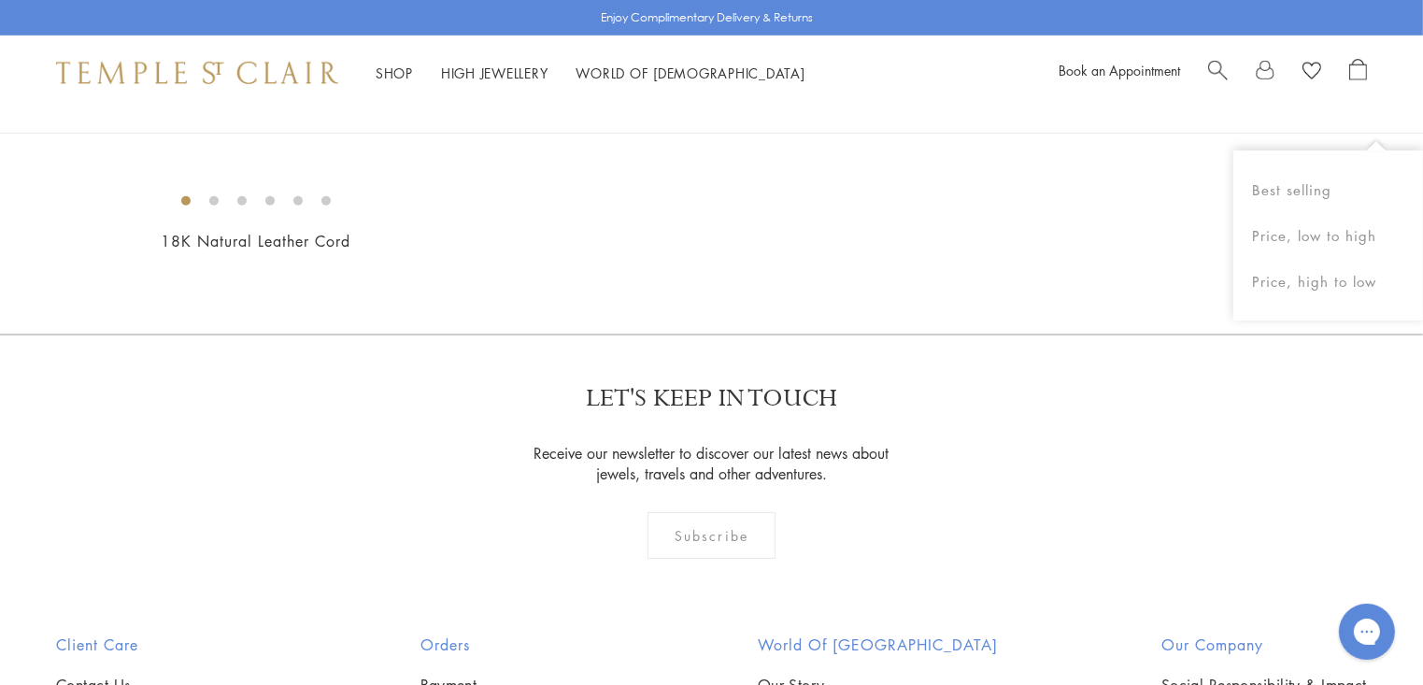
click at [0, 0] on img at bounding box center [0, 0] width 0 height 0
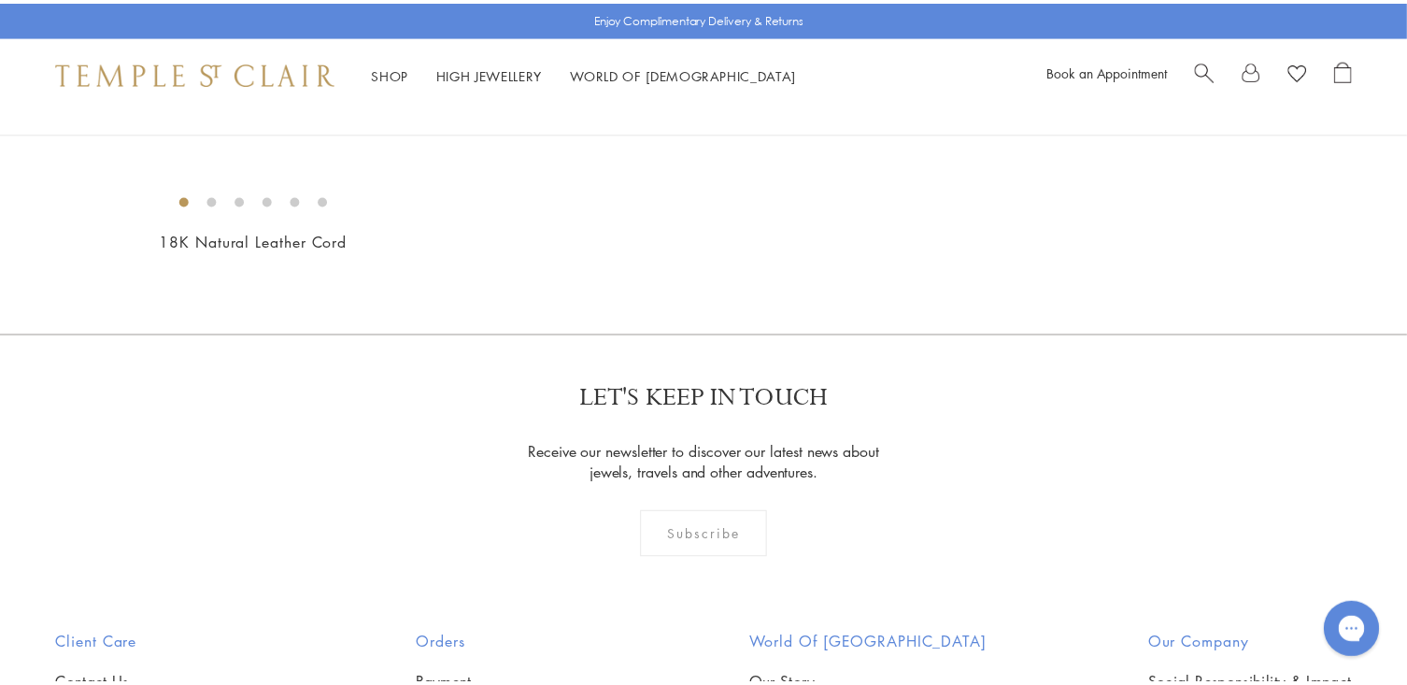
scroll to position [1236, 0]
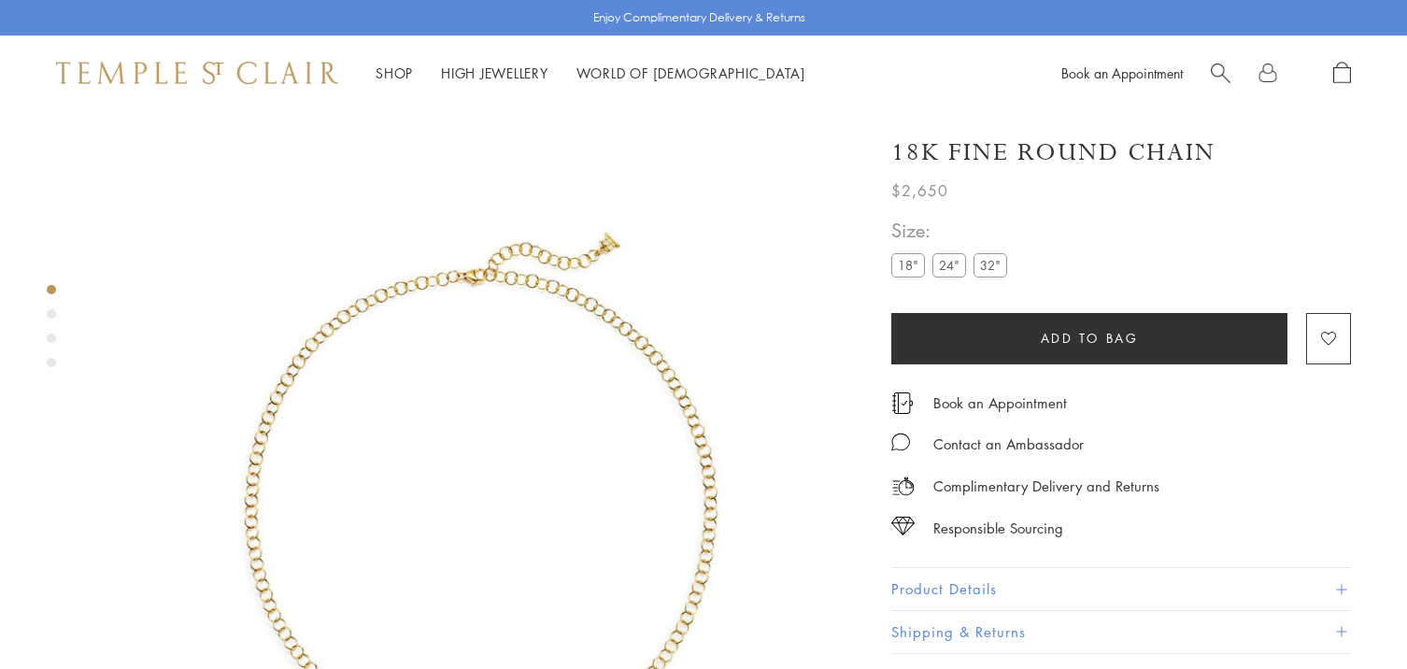
click at [944, 265] on label "24"" at bounding box center [949, 264] width 34 height 23
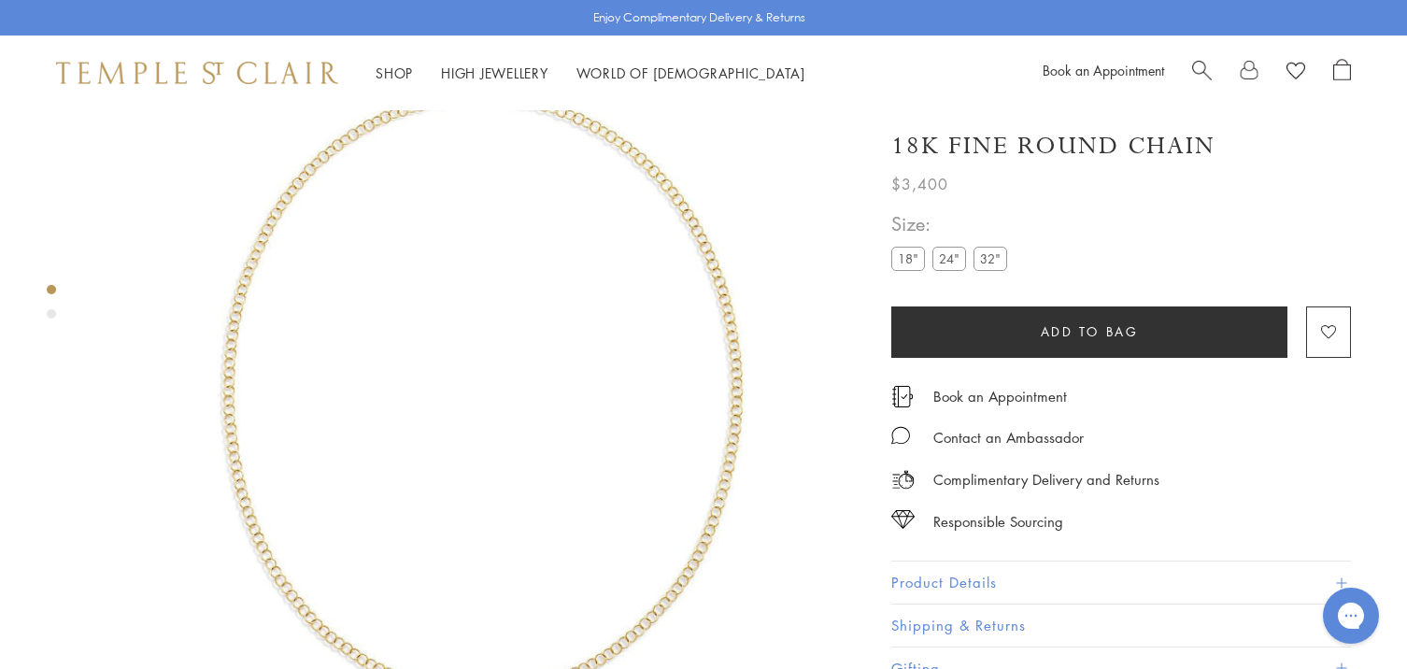
scroll to position [110, 0]
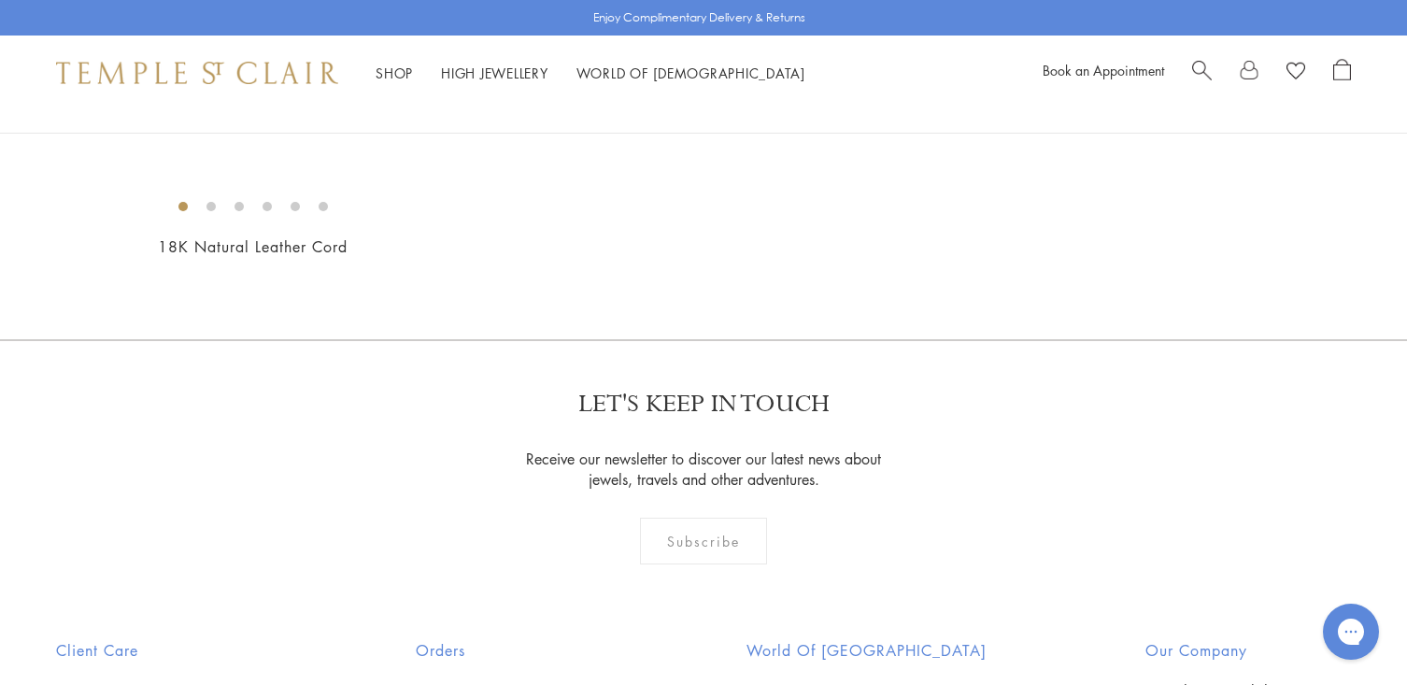
click at [0, 0] on img at bounding box center [0, 0] width 0 height 0
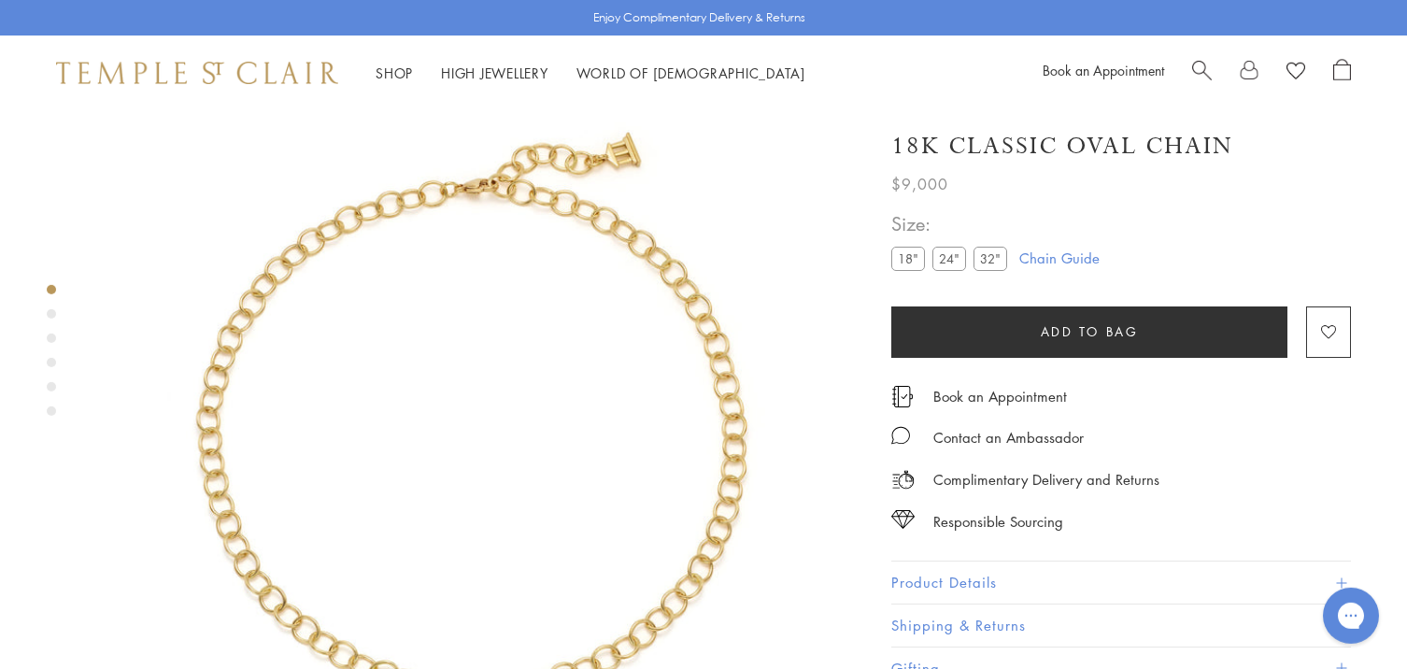
click at [948, 262] on label "24"" at bounding box center [949, 258] width 34 height 23
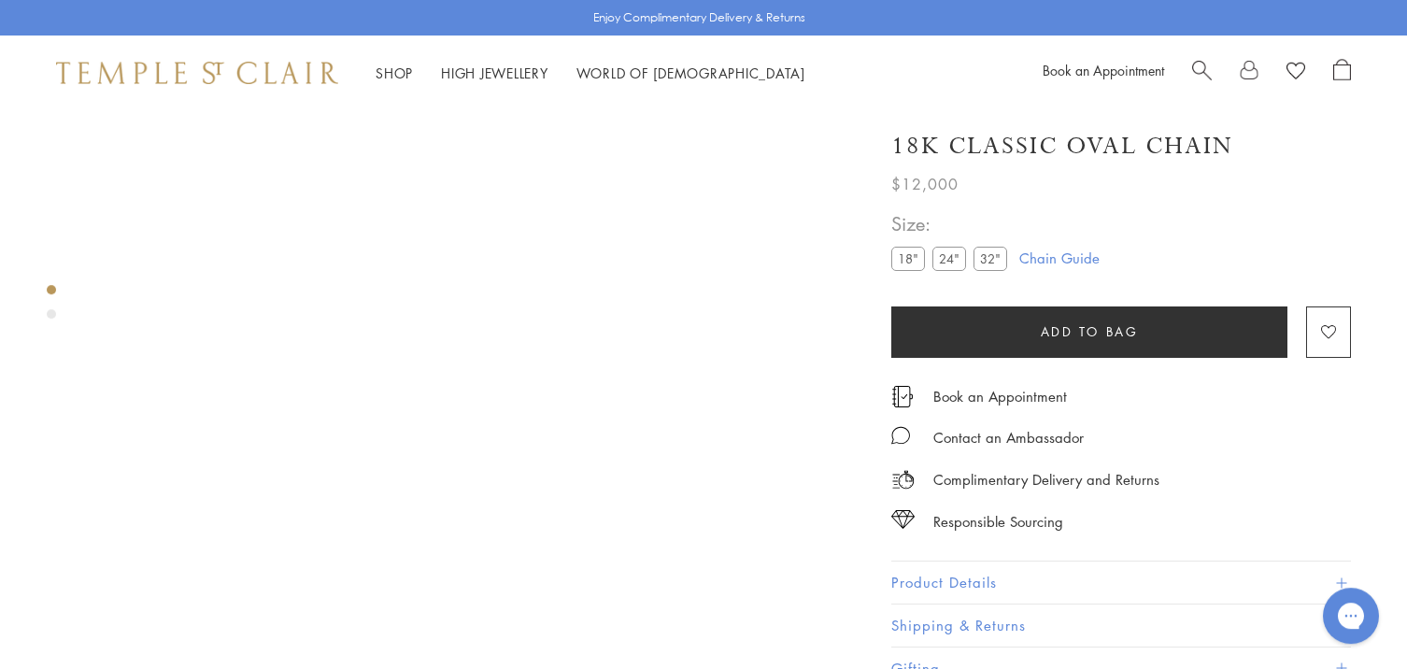
scroll to position [110, 0]
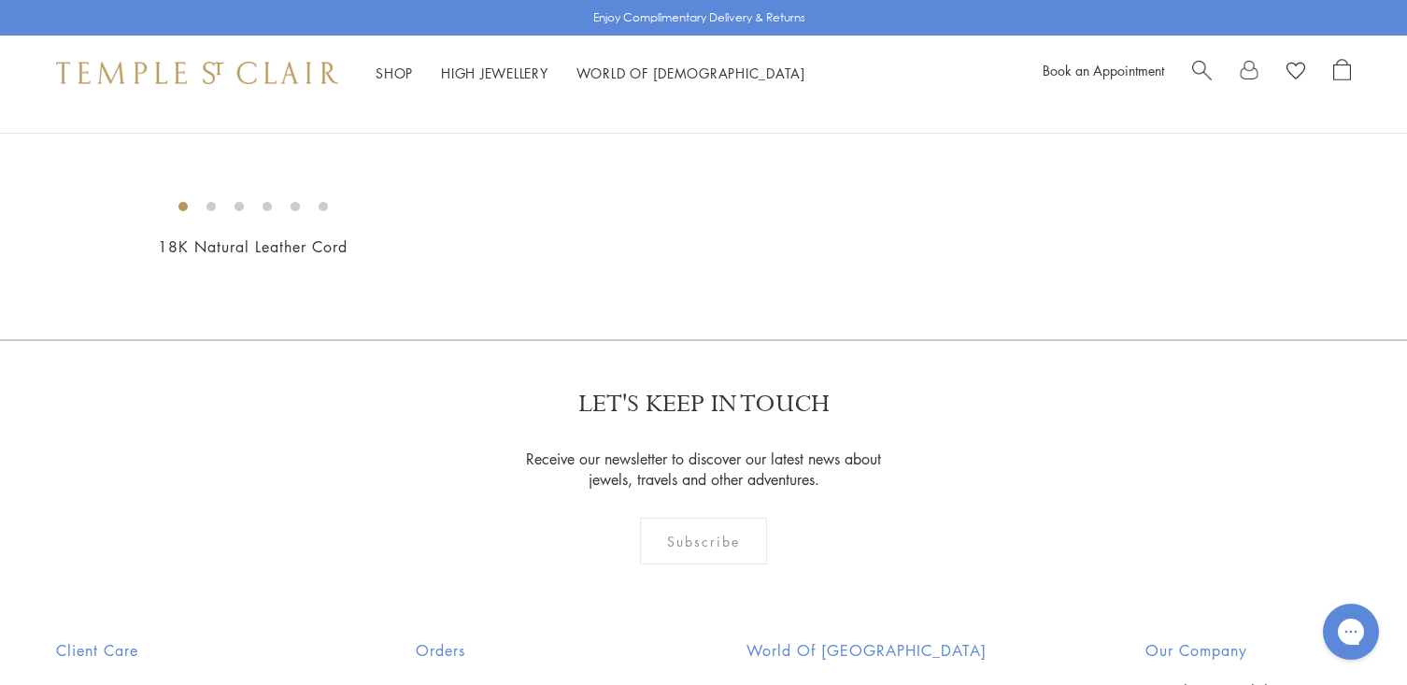
click at [0, 0] on img at bounding box center [0, 0] width 0 height 0
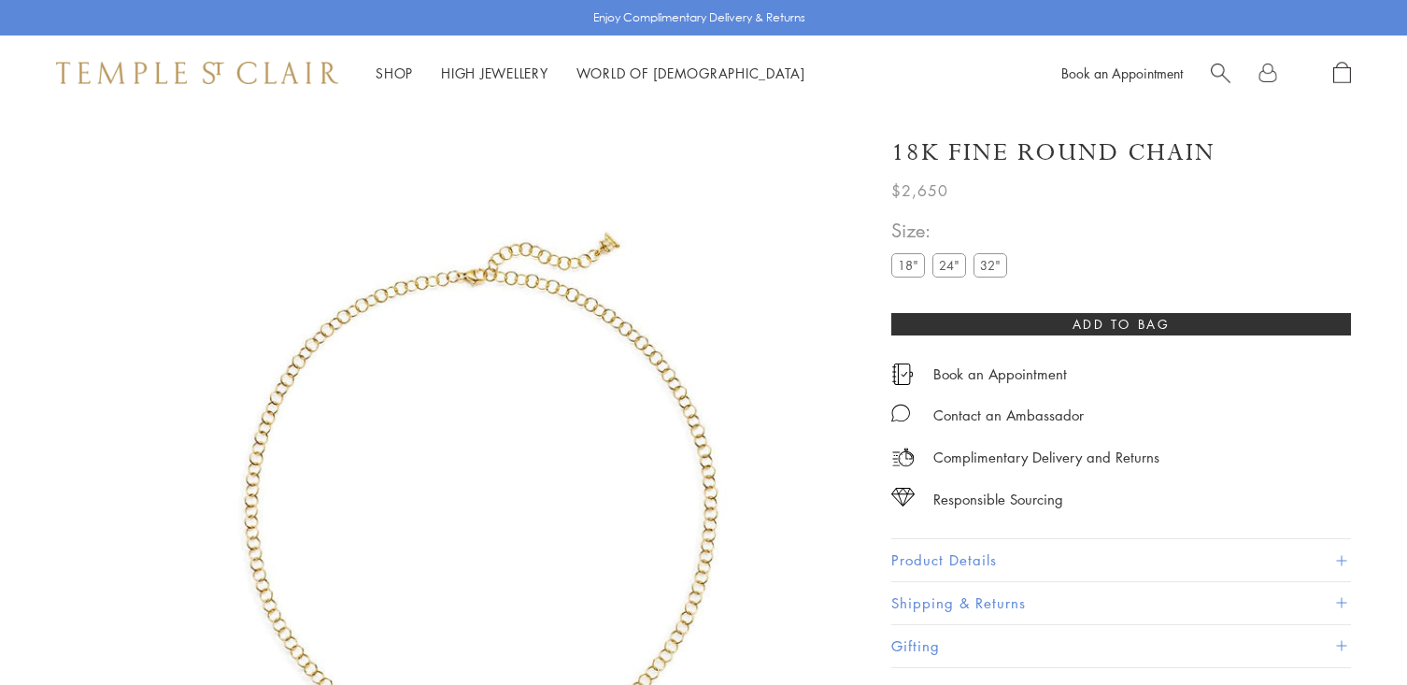
click at [949, 265] on label "24"" at bounding box center [949, 264] width 34 height 23
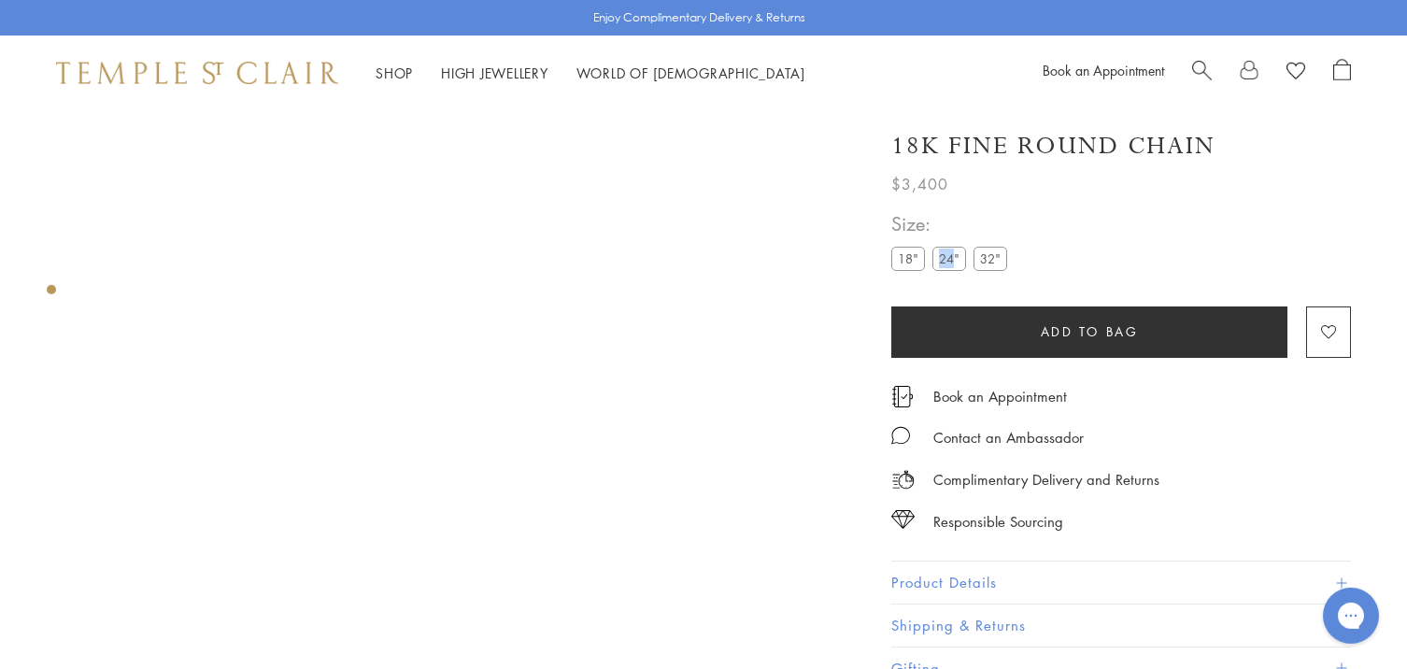
scroll to position [110, 0]
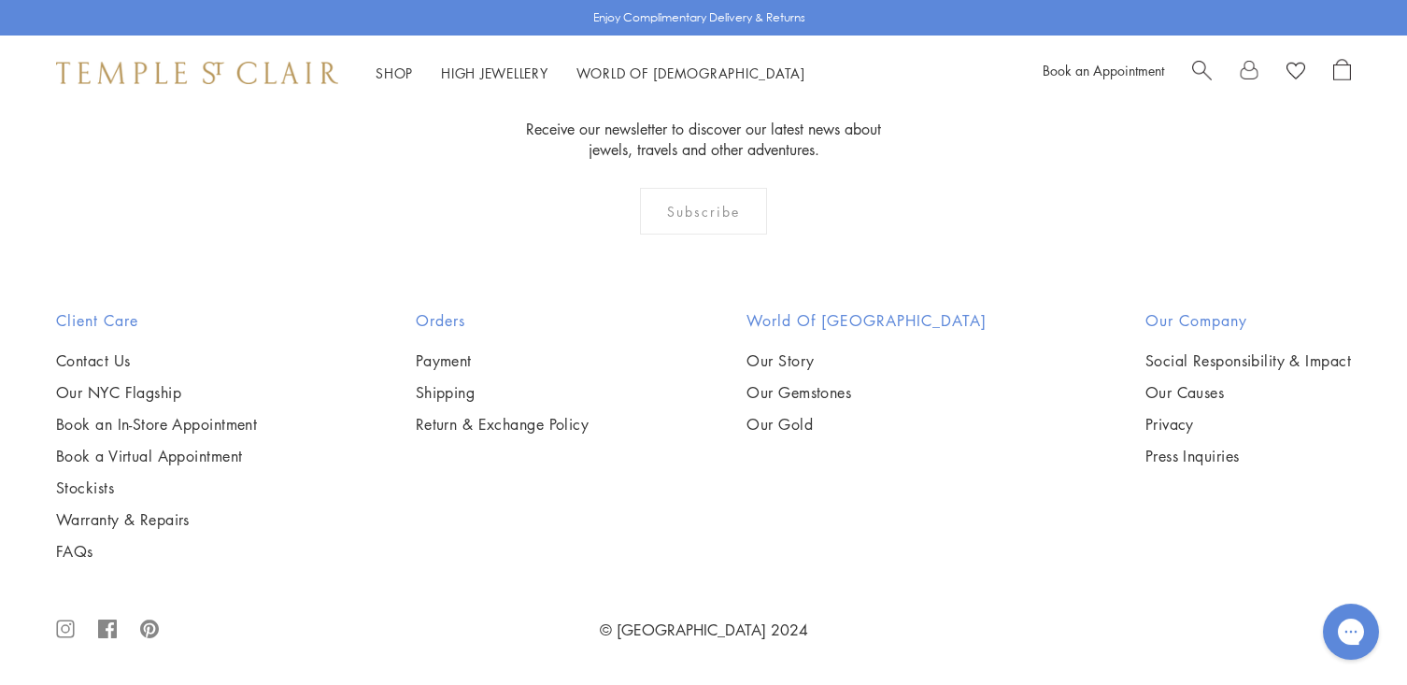
scroll to position [2396, 0]
click at [0, 0] on img at bounding box center [0, 0] width 0 height 0
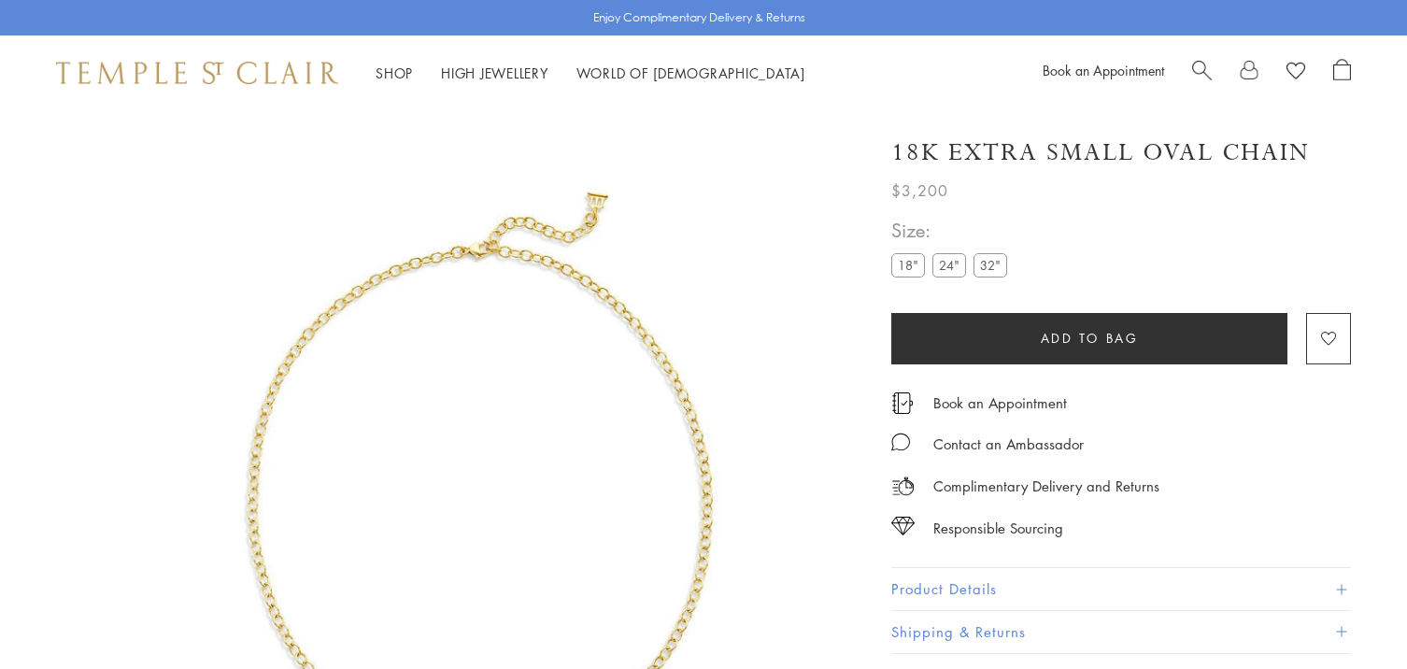
click at [949, 265] on label "24"" at bounding box center [949, 264] width 34 height 23
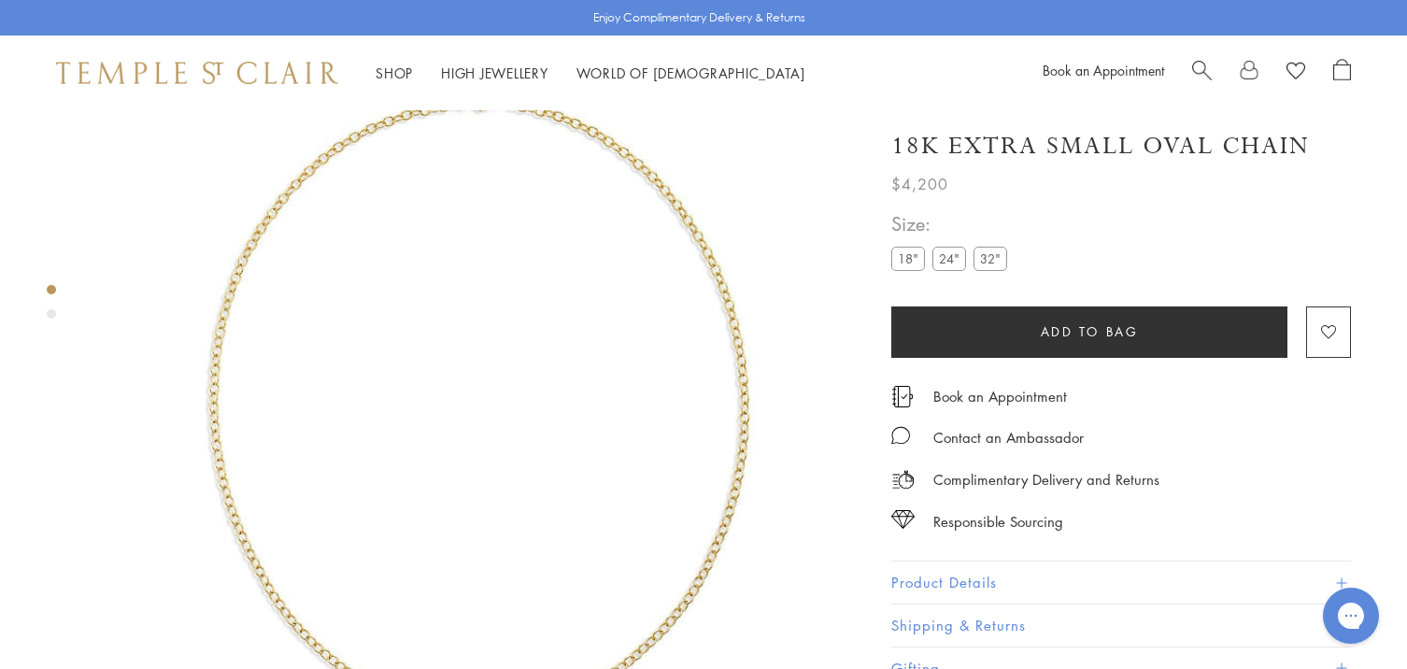
scroll to position [110, 0]
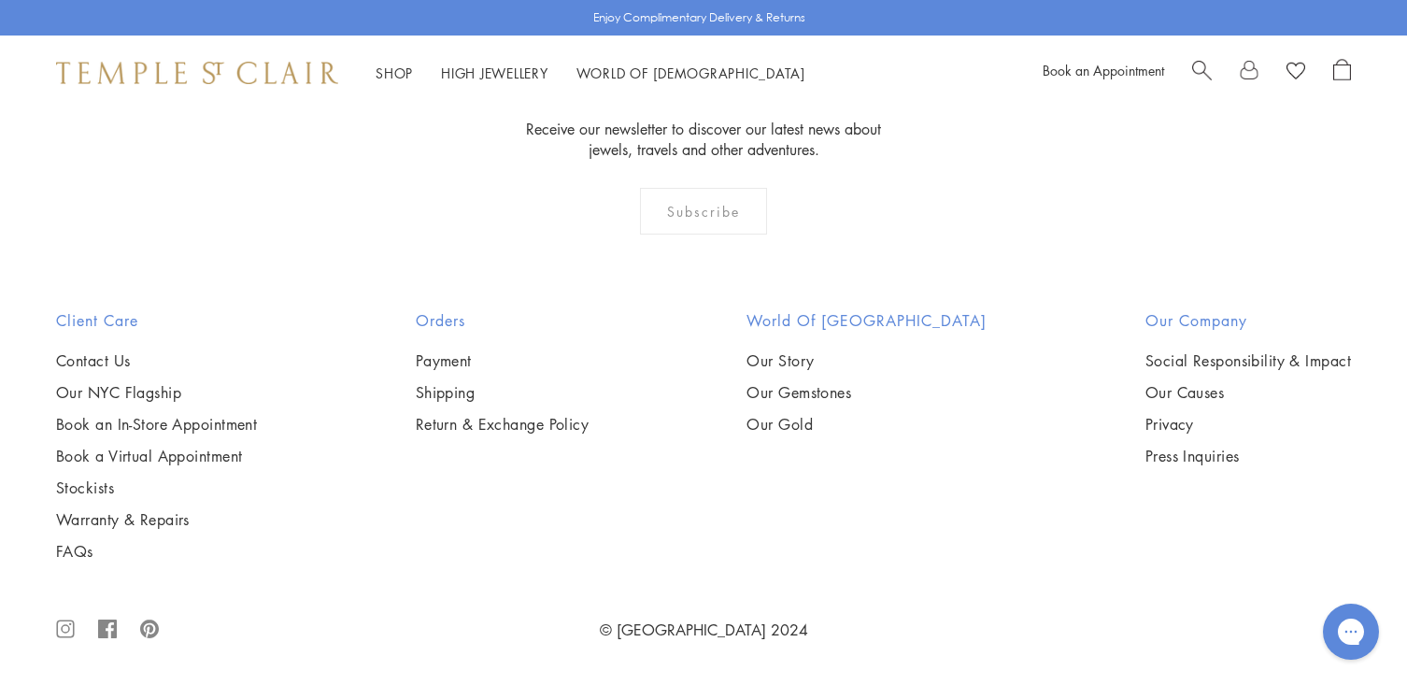
click at [0, 0] on img at bounding box center [0, 0] width 0 height 0
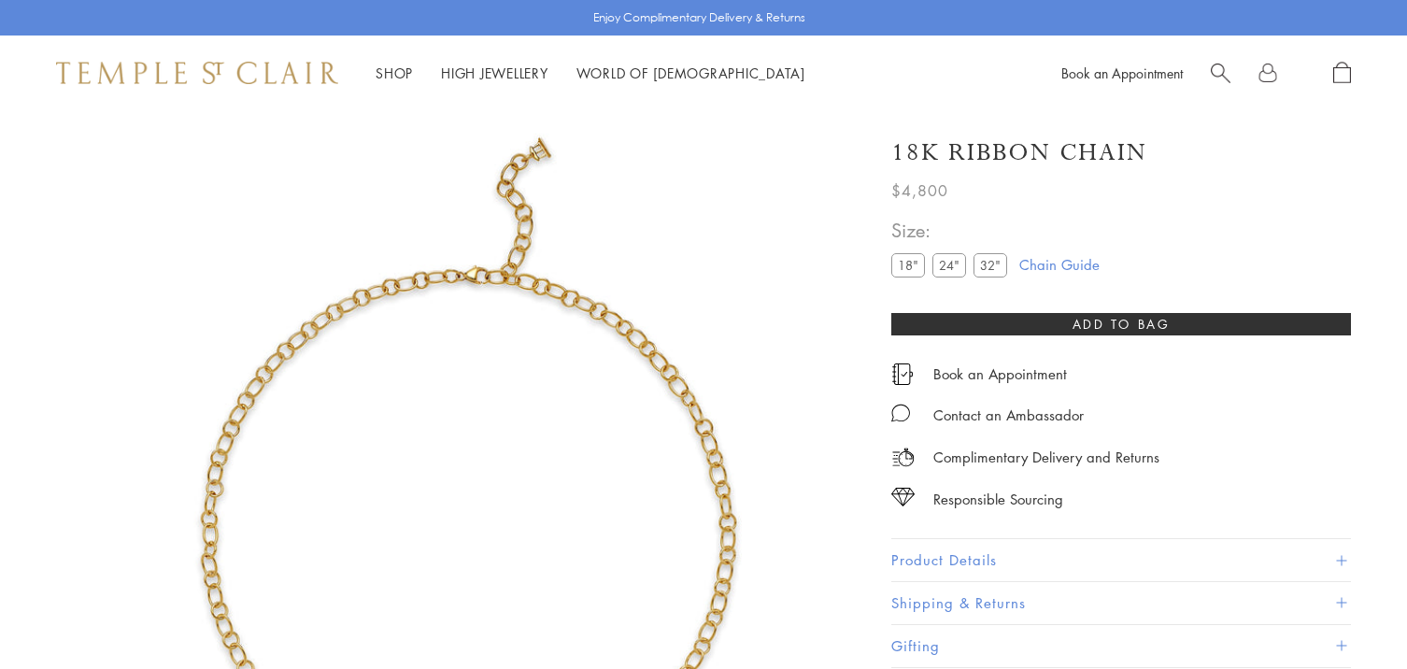
click at [956, 262] on label "24"" at bounding box center [949, 264] width 34 height 23
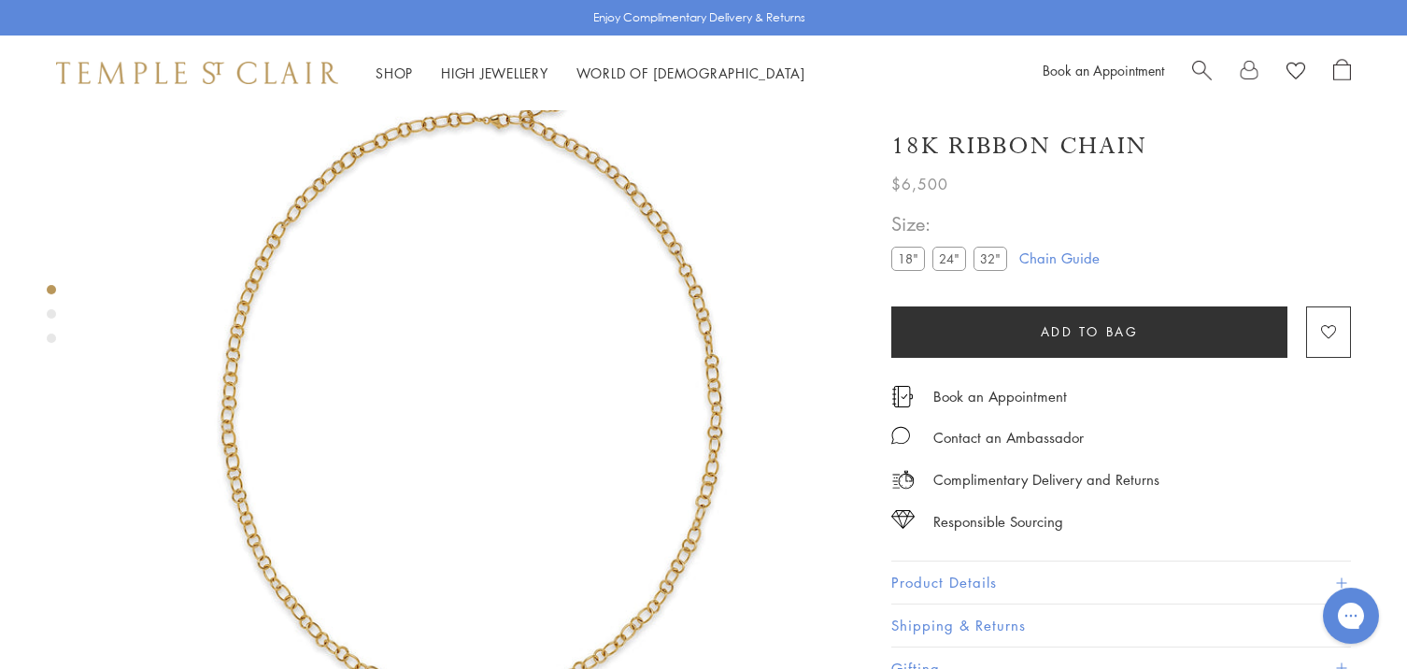
scroll to position [110, 0]
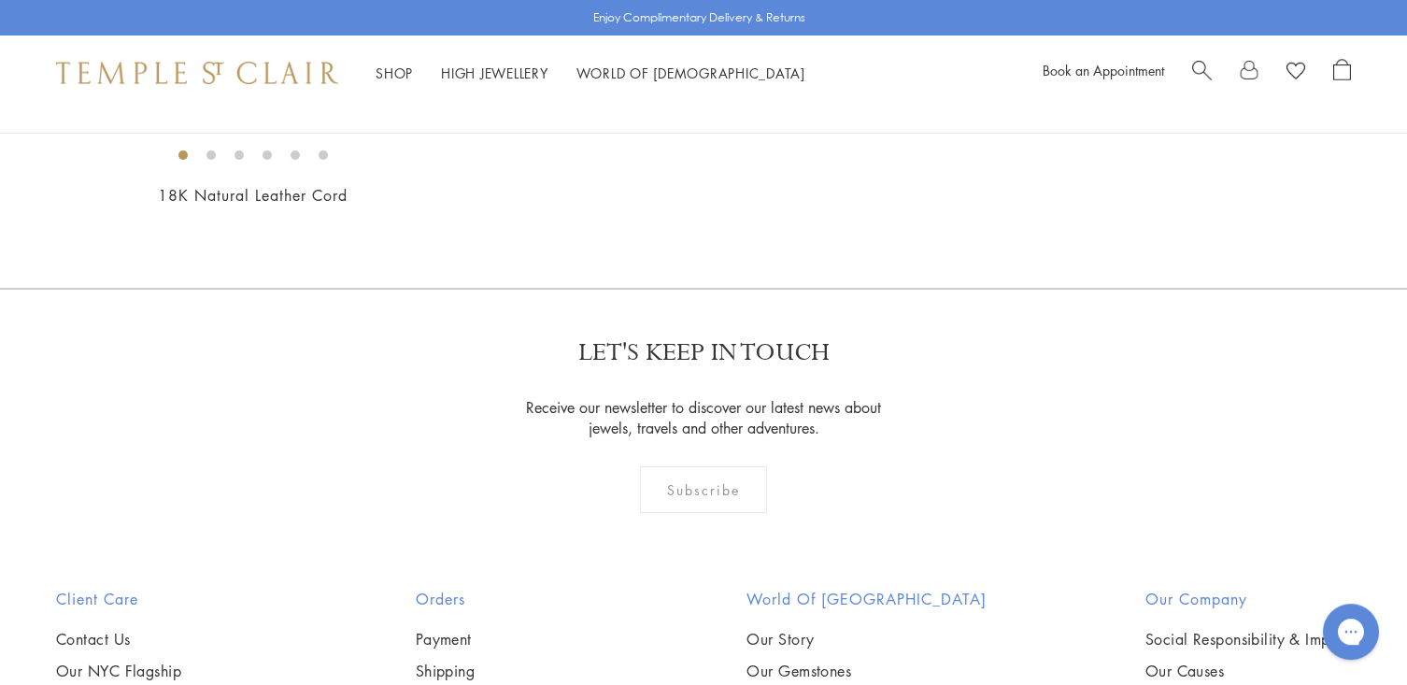
scroll to position [1286, 0]
click at [0, 0] on img at bounding box center [0, 0] width 0 height 0
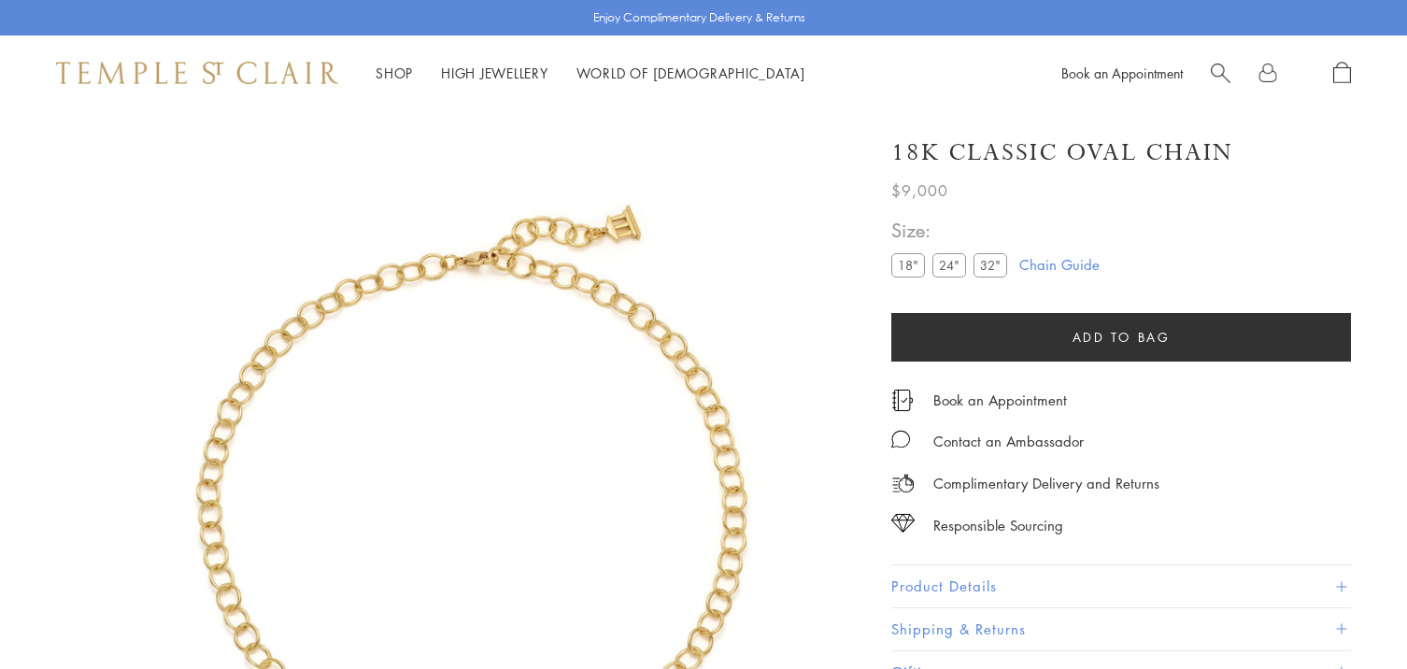
click at [949, 267] on label "24"" at bounding box center [949, 264] width 34 height 23
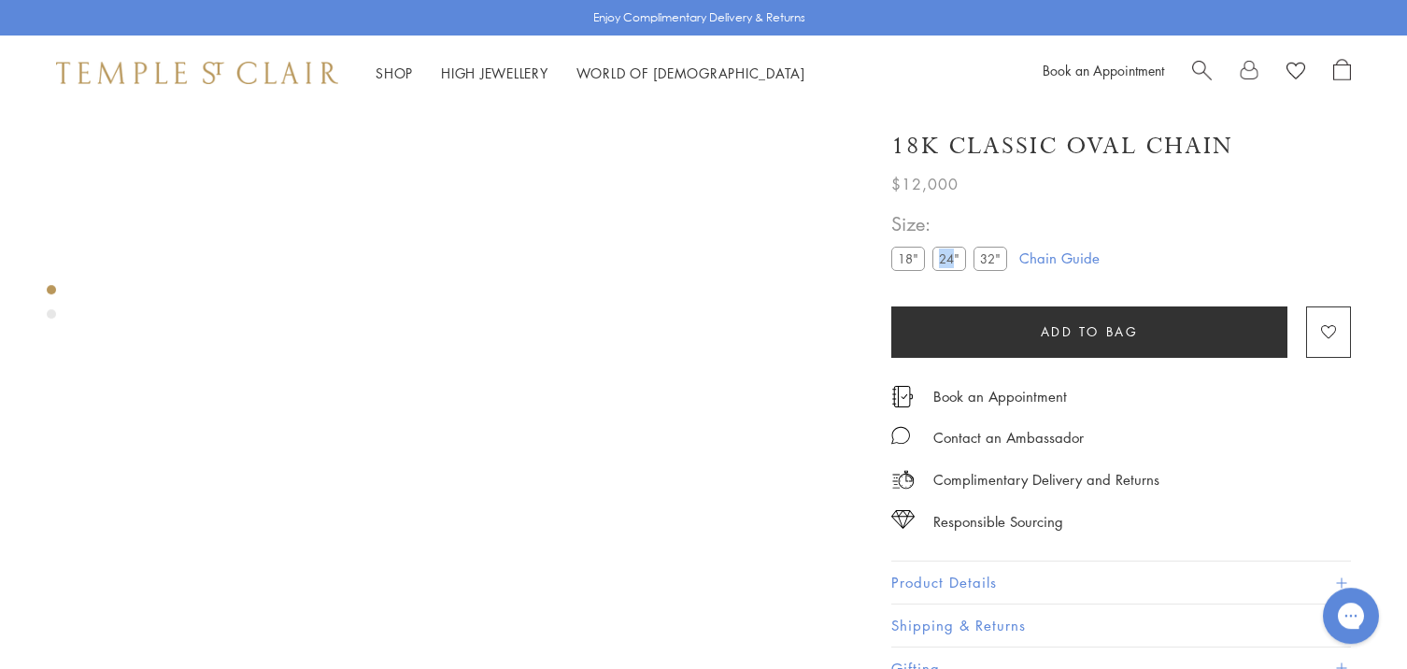
scroll to position [110, 0]
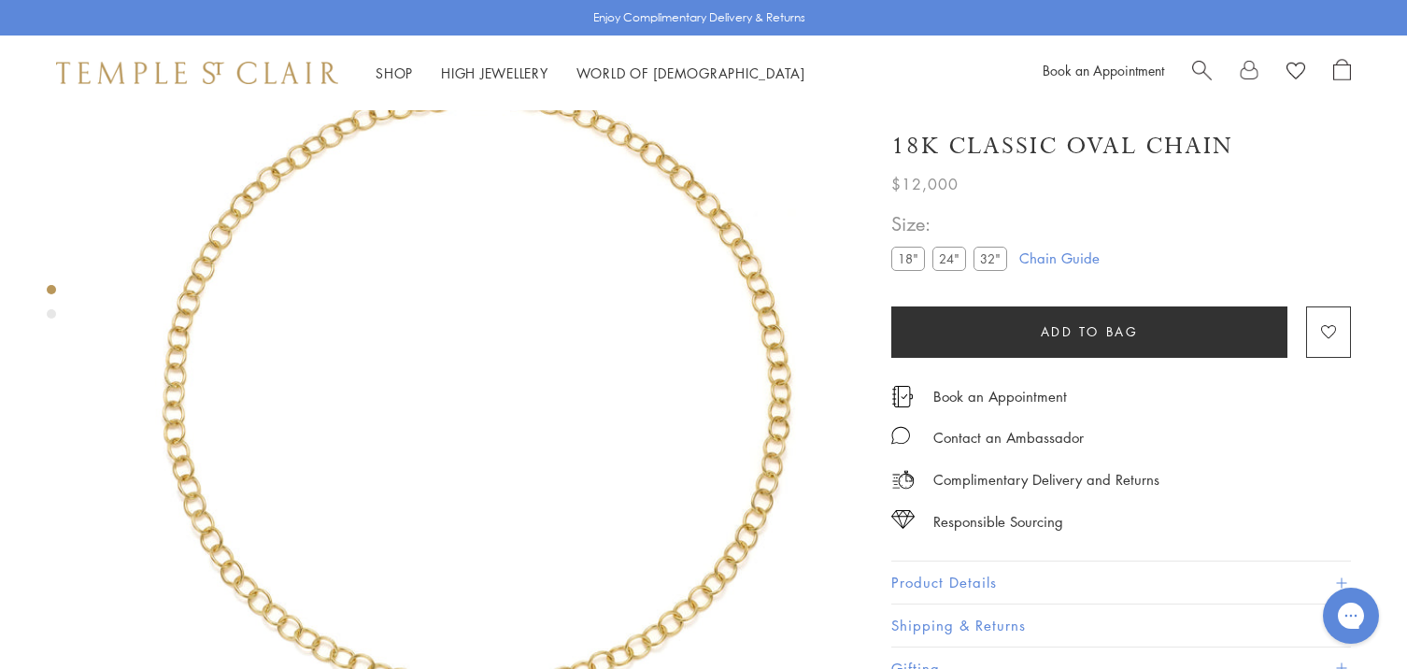
click at [1022, 193] on div "$12,000" at bounding box center [1121, 180] width 460 height 34
click at [975, 226] on span "Size:" at bounding box center [952, 223] width 123 height 31
